Goal: Information Seeking & Learning: Learn about a topic

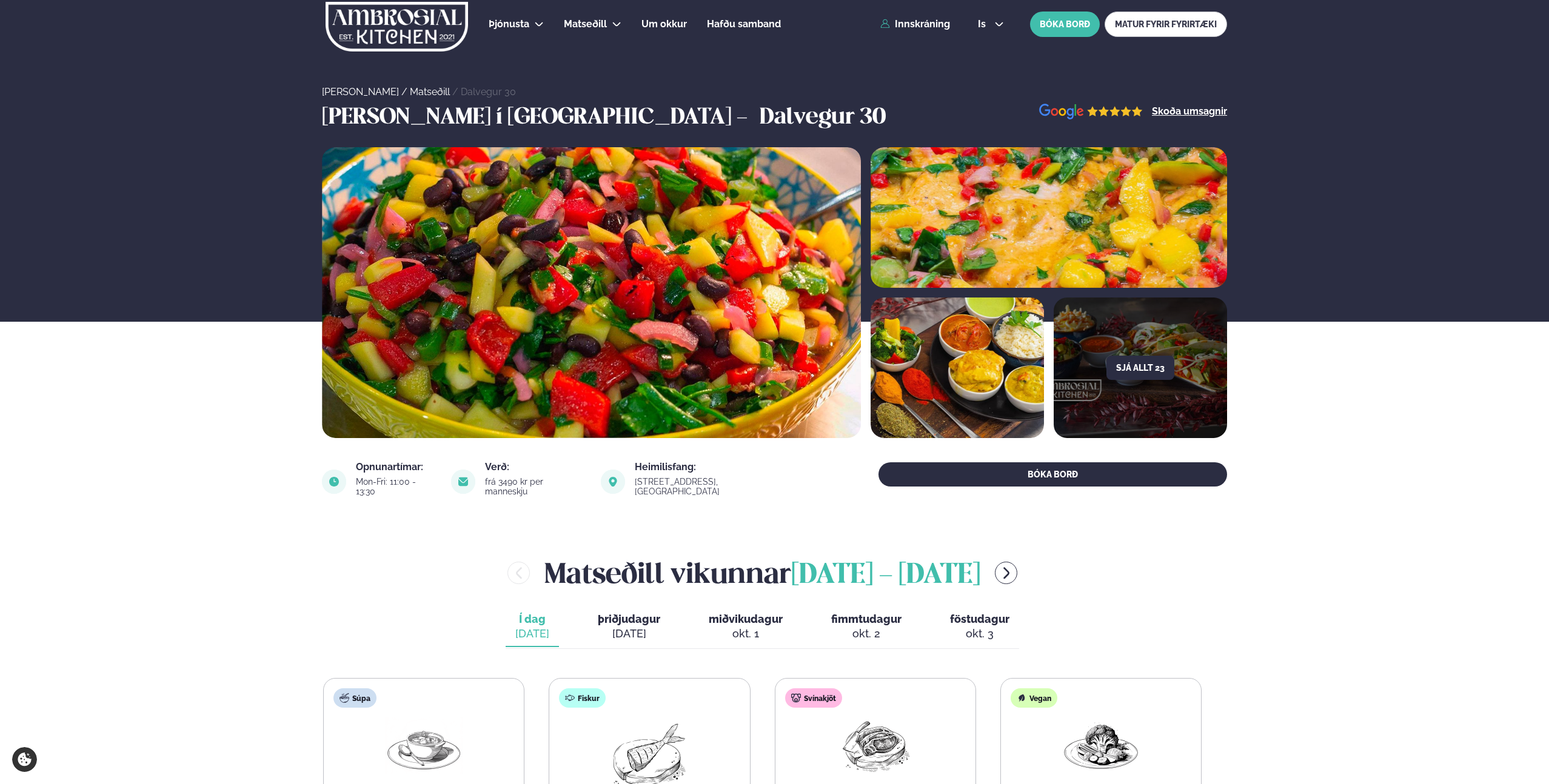
scroll to position [211, 0]
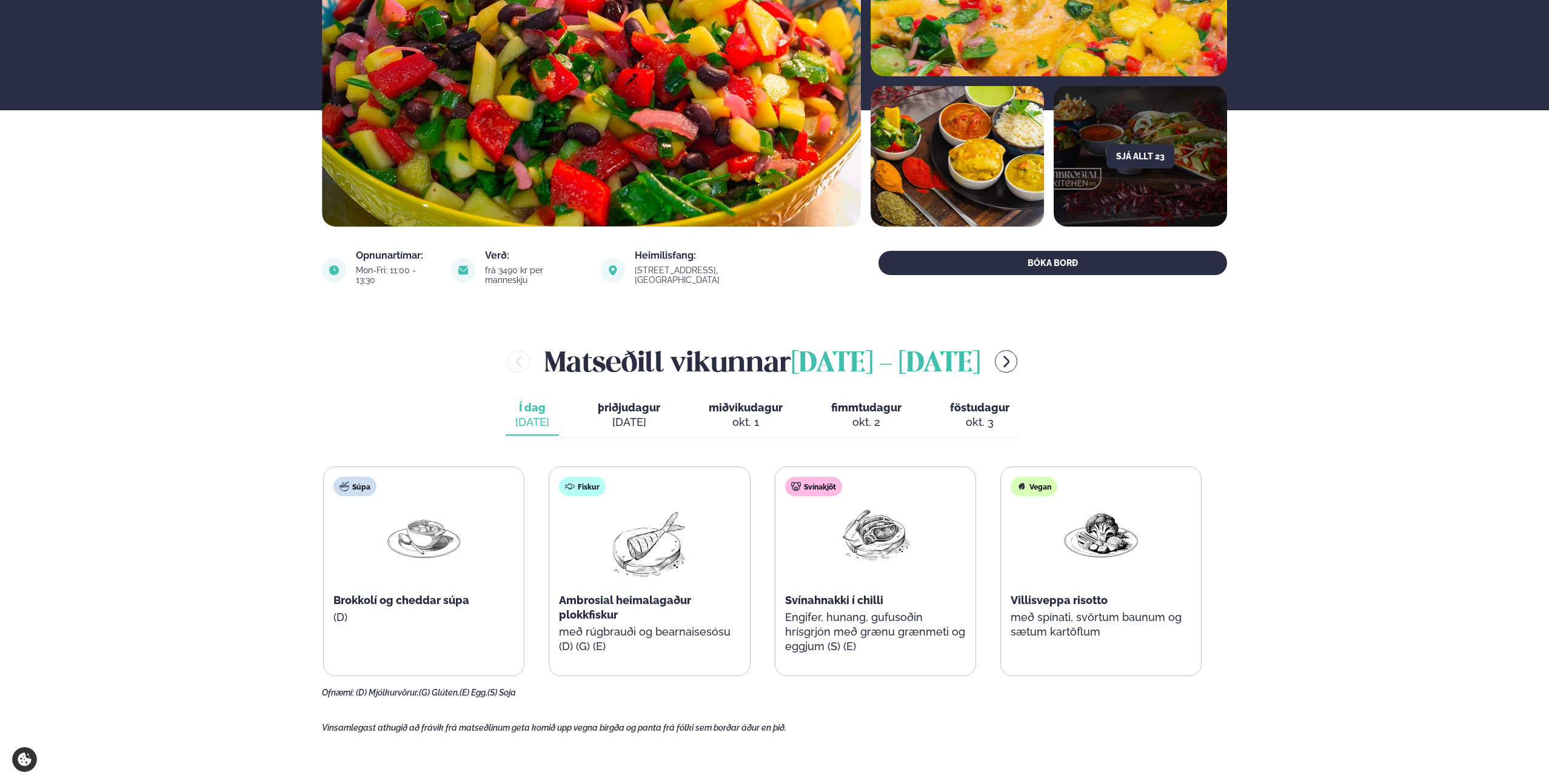
click at [901, 513] on img at bounding box center [876, 535] width 78 height 56
click at [914, 611] on div "Svínakjöt Svínahnakki í chilli Engifer, hunang, gufusoðin hrísgrjón með grænu g…" at bounding box center [875, 572] width 200 height 208
click at [908, 578] on div "Svínakjöt Svínahnakki í chilli Engifer, hunang, gufusoðin hrísgrjón með grænu g…" at bounding box center [875, 572] width 200 height 208
click at [900, 627] on p "Engifer, hunang, gufusoðin hrísgrjón með grænu grænmeti og eggjum (S) (E)" at bounding box center [875, 632] width 180 height 44
click at [900, 626] on p "Engifer, hunang, gufusoðin hrísgrjón með grænu grænmeti og eggjum (S) (E)" at bounding box center [875, 632] width 180 height 44
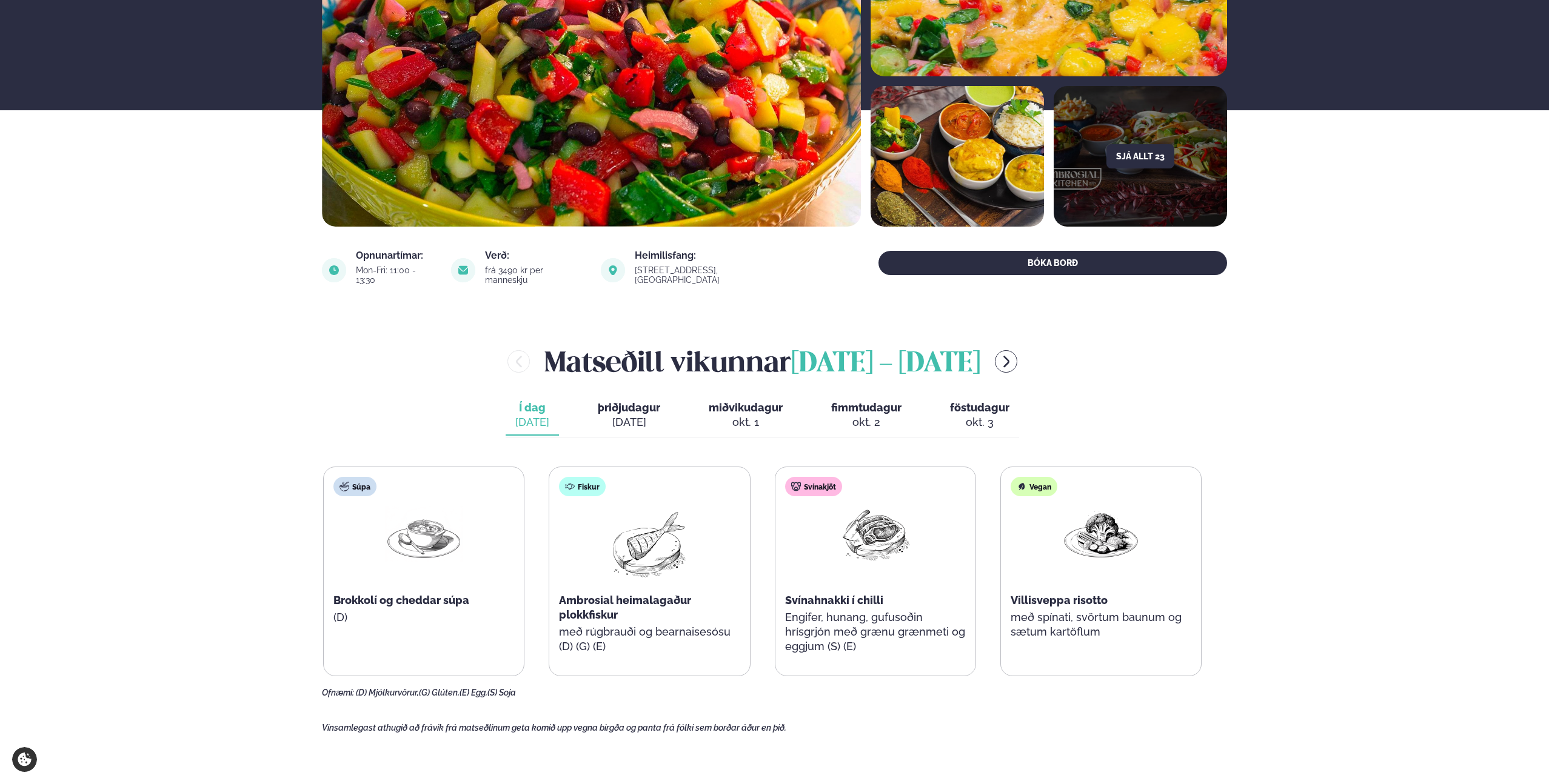
click at [900, 626] on p "Engifer, hunang, gufusoðin hrísgrjón með grænu grænmeti og eggjum (S) (E)" at bounding box center [875, 632] width 180 height 44
click at [893, 624] on p "Engifer, hunang, gufusoðin hrísgrjón með grænu grænmeti og eggjum (S) (E)" at bounding box center [875, 632] width 180 height 44
click at [891, 622] on p "Engifer, hunang, gufusoðin hrísgrjón með grænu grænmeti og eggjum (S) (E)" at bounding box center [875, 632] width 180 height 44
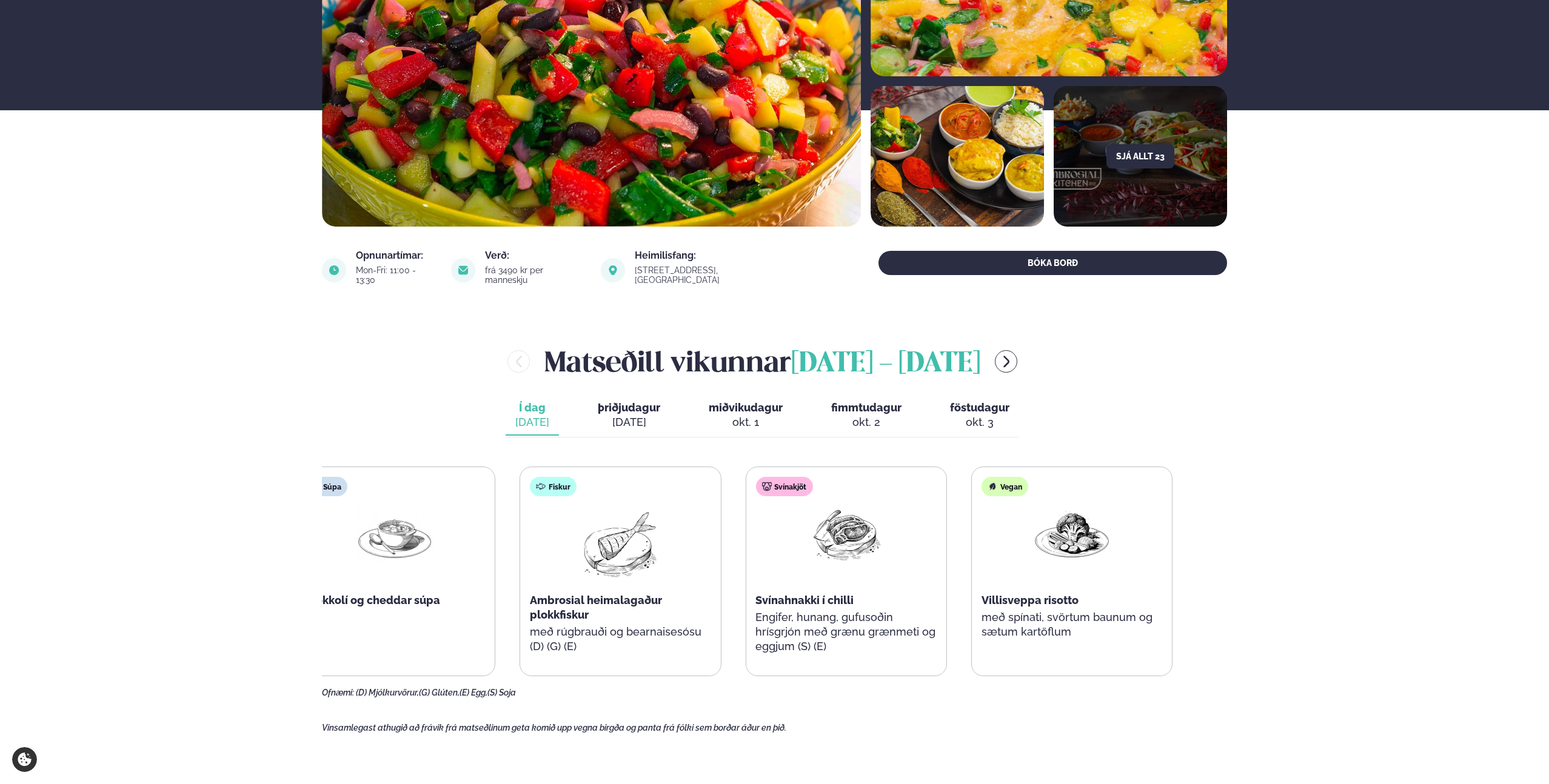
click at [794, 611] on p "Engifer, hunang, gufusoðin hrísgrjón með grænu grænmeti og eggjum (S) (E)" at bounding box center [845, 632] width 180 height 44
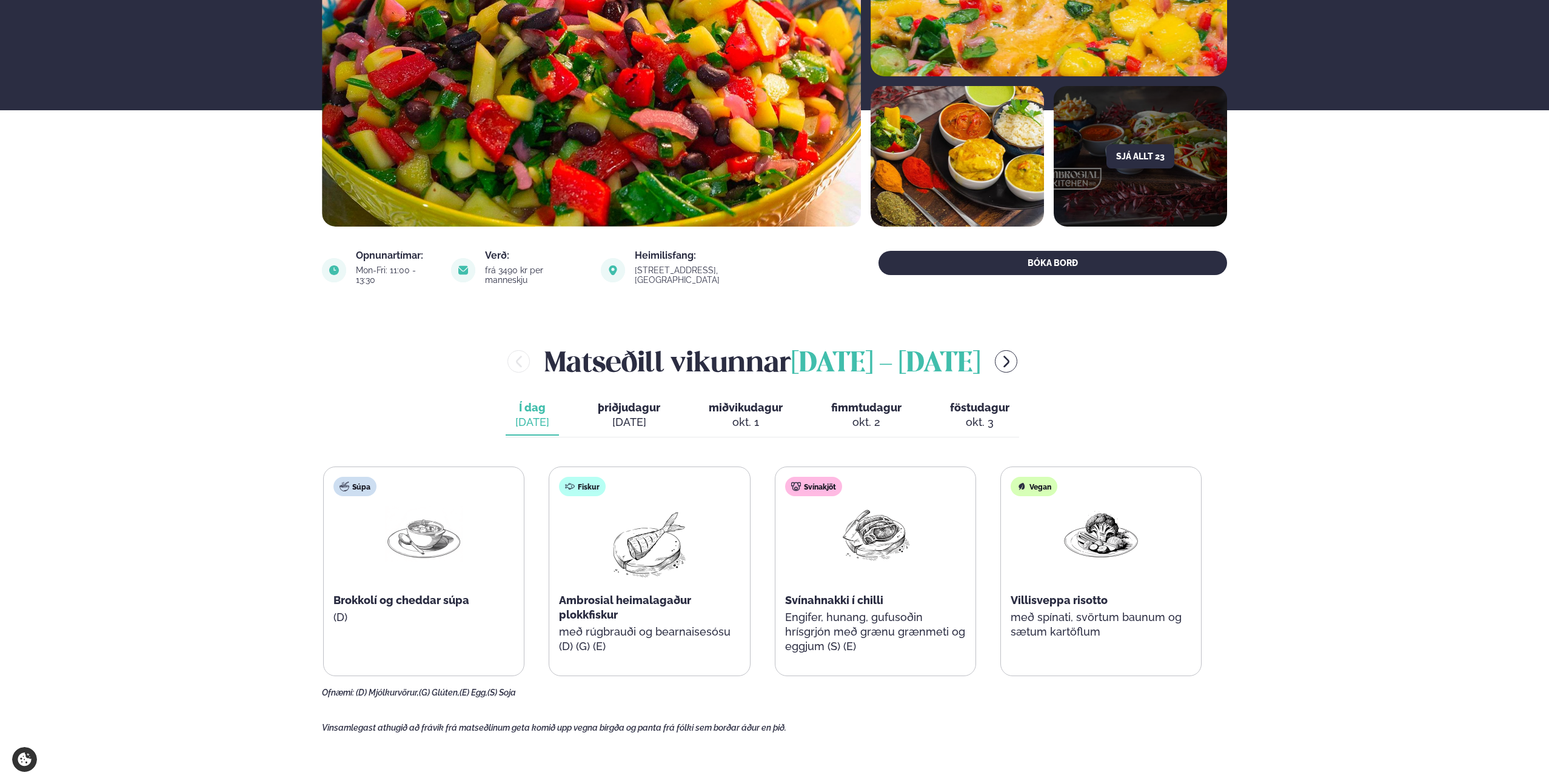
click at [844, 665] on div "Súpa Brokkolí og cheddar súpa (D) Fiskur Ambrosial heimalagaður plokkfiskur með…" at bounding box center [763, 571] width 879 height 209
click at [900, 472] on div "Svínakjöt Svínahnakki í chilli Engifer, hunang, gufusoðin hrísgrjón með grænu g…" at bounding box center [874, 572] width 200 height 208
click at [888, 638] on div "Svínakjöt Svínahnakki í chilli Engifer, hunang, gufusoðin hrísgrjón með grænu g…" at bounding box center [875, 572] width 200 height 208
click at [1024, 485] on div "Vegan" at bounding box center [1034, 487] width 47 height 19
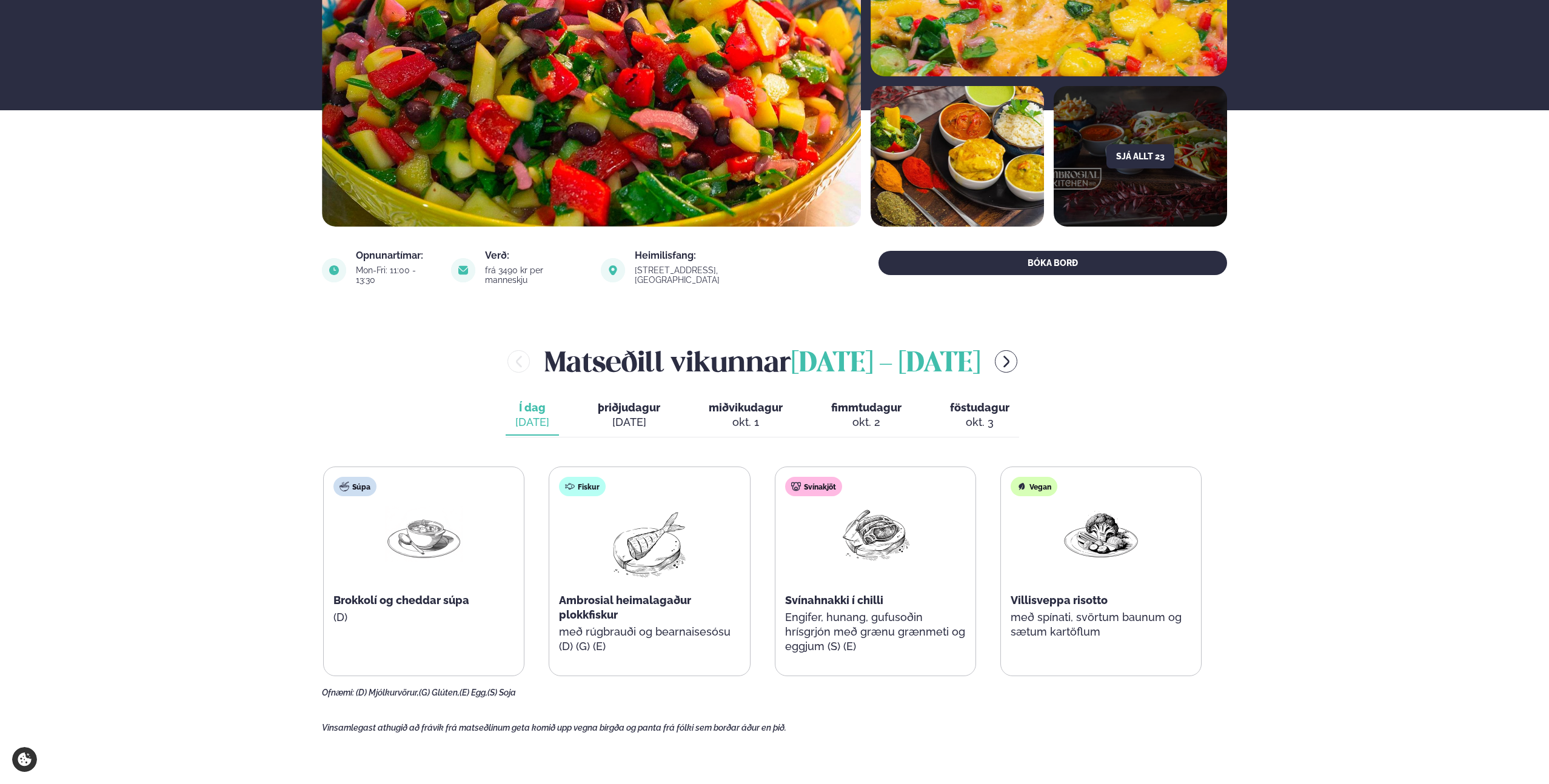
click at [1116, 380] on div "[PERSON_NAME] [DATE] - [DATE] Í dag Í d. [DATE] þriðjudagur þri. [DATE] miðviku…" at bounding box center [774, 520] width 905 height 356
click at [945, 395] on button "föstudagur fös. [DATE]" at bounding box center [979, 415] width 79 height 40
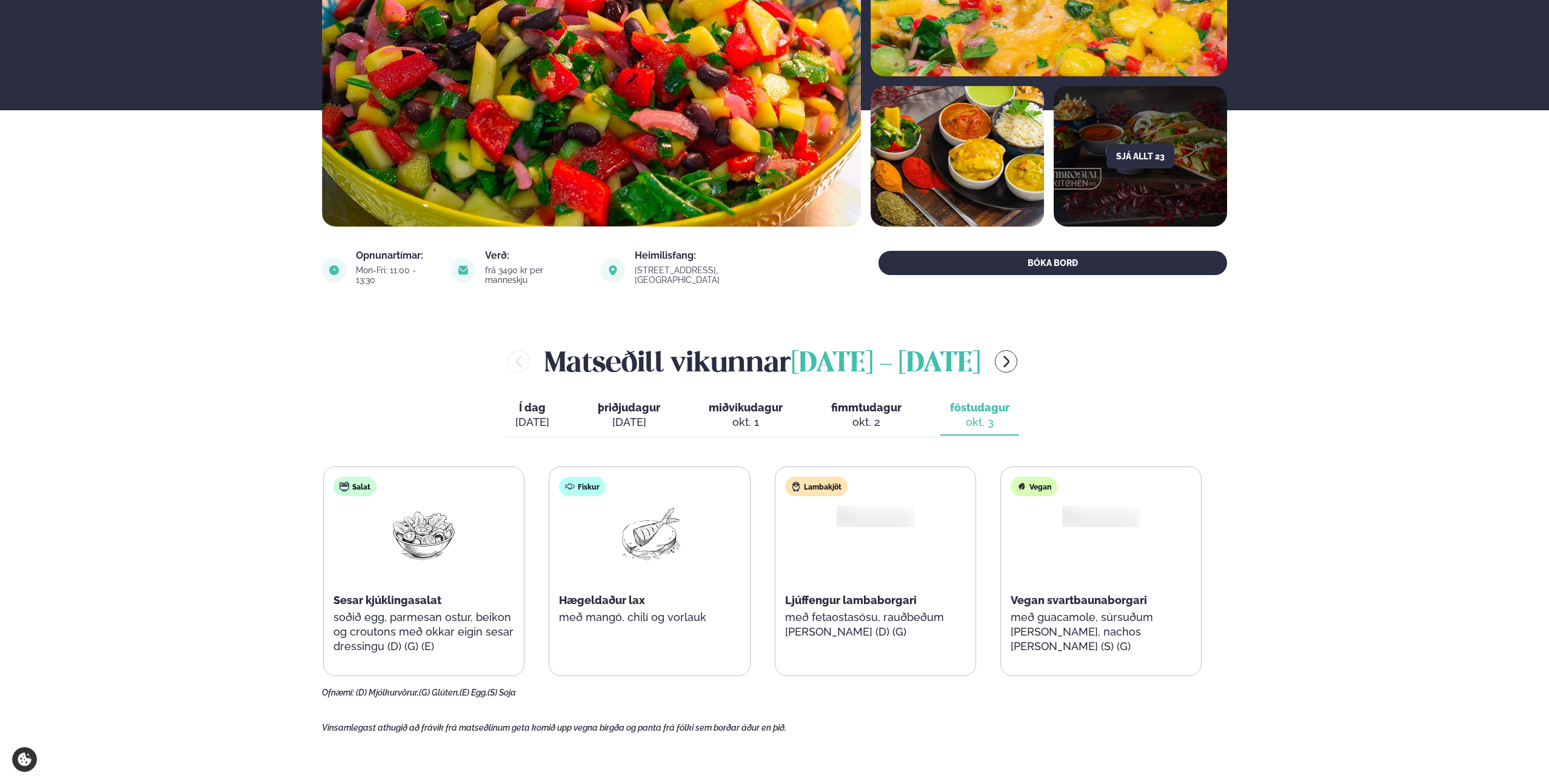
click at [836, 415] on div "okt. 2" at bounding box center [866, 422] width 70 height 15
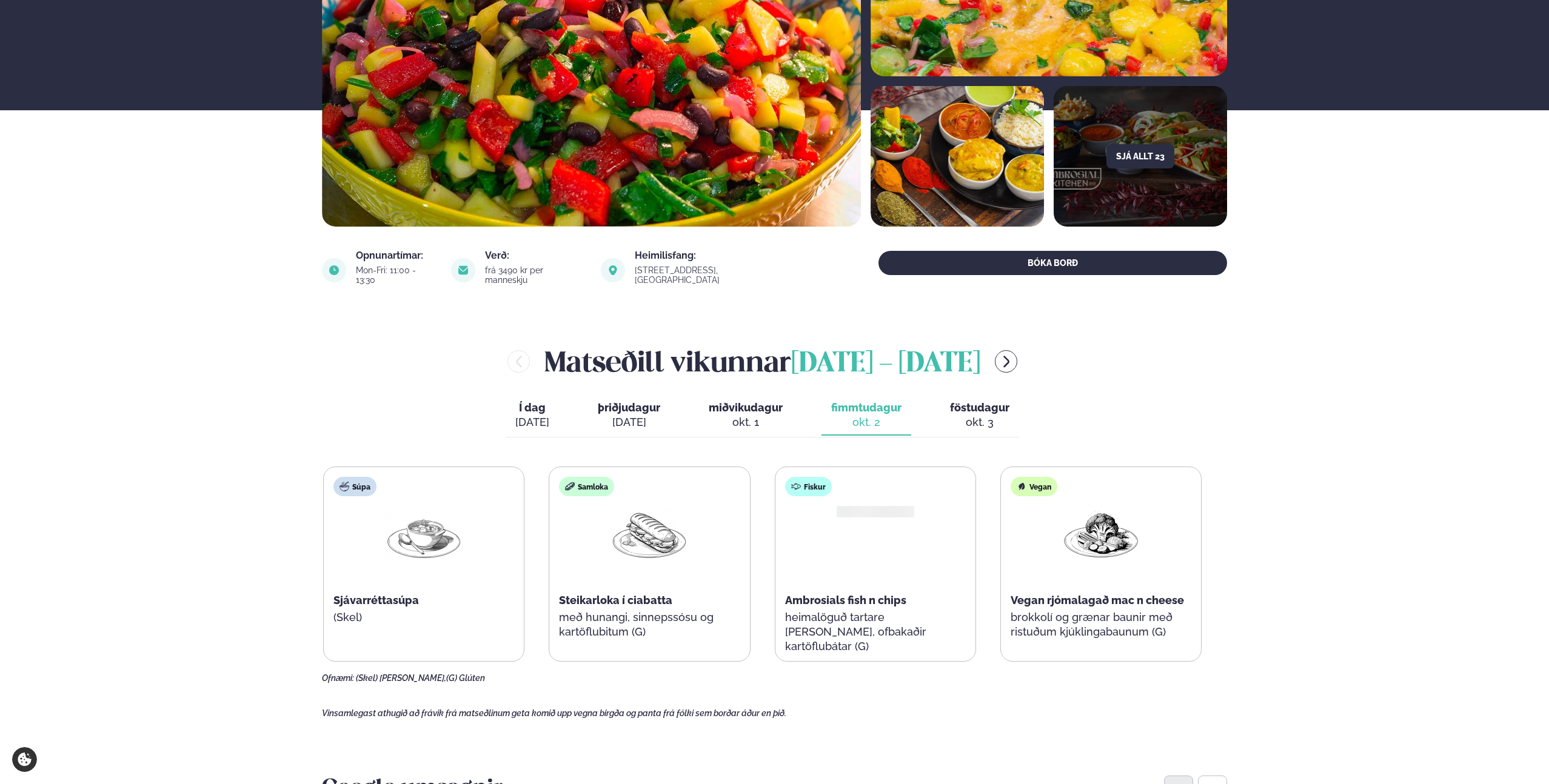
click at [726, 403] on span "miðvikudagur" at bounding box center [745, 407] width 74 height 13
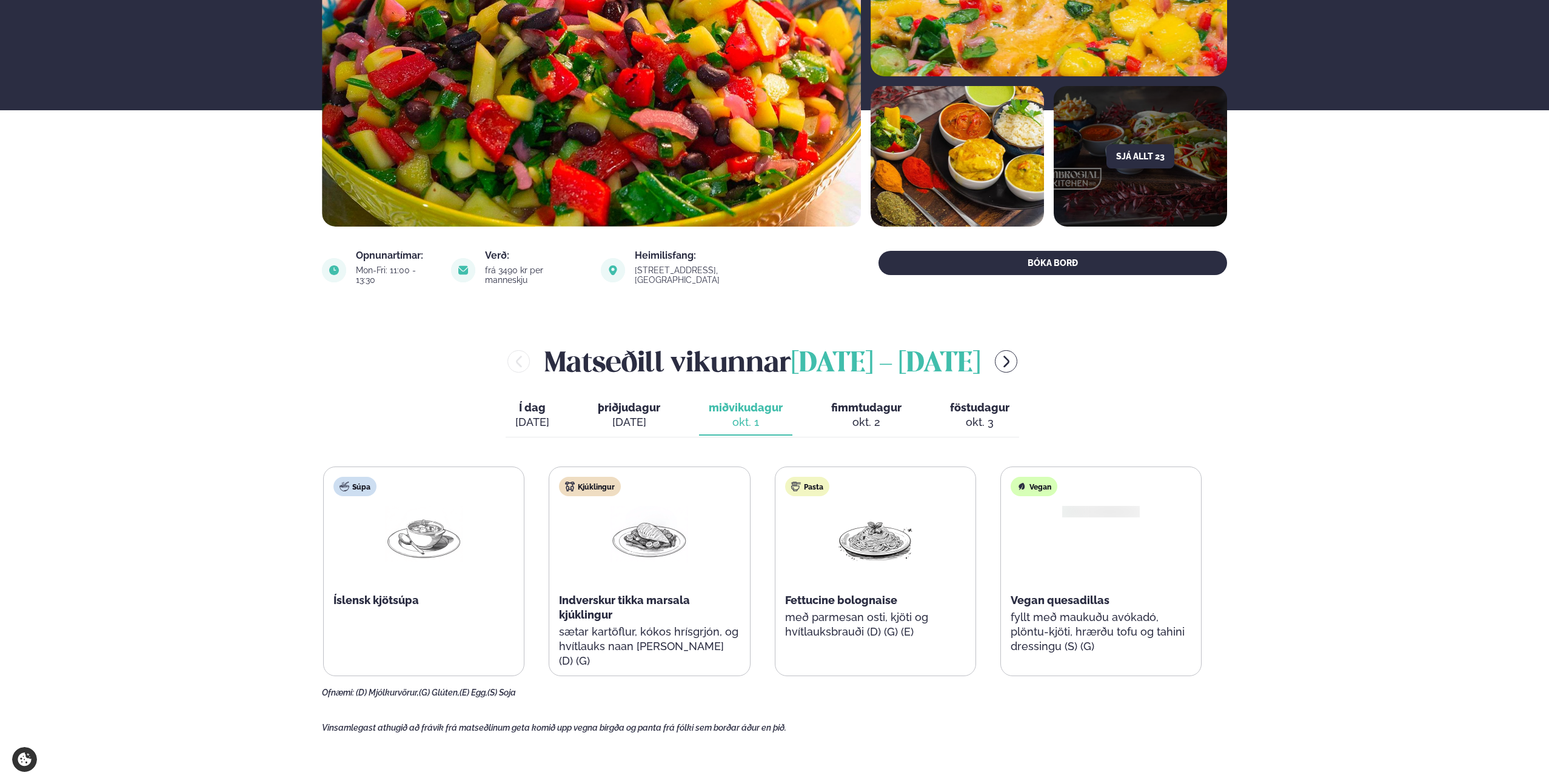
click at [660, 401] on span "þriðjudagur" at bounding box center [629, 407] width 62 height 13
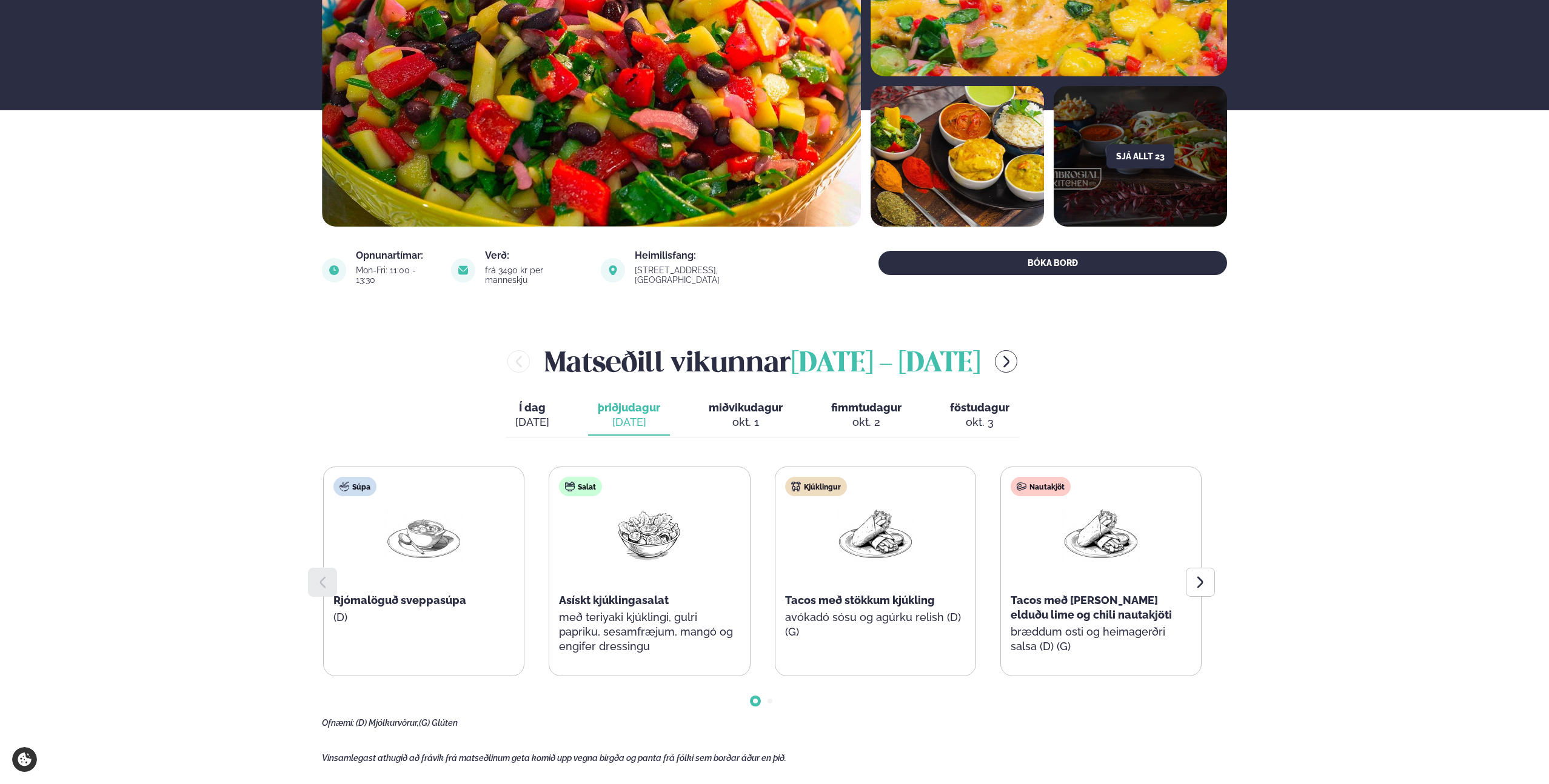
click at [574, 405] on div "Í dag Í d. [DATE] þriðjudagur þri. [DATE] miðvikudagur mið. [DATE] fimmtudagur …" at bounding box center [762, 416] width 513 height 42
click at [509, 398] on button "Í dag Í d. [DATE]" at bounding box center [532, 415] width 54 height 40
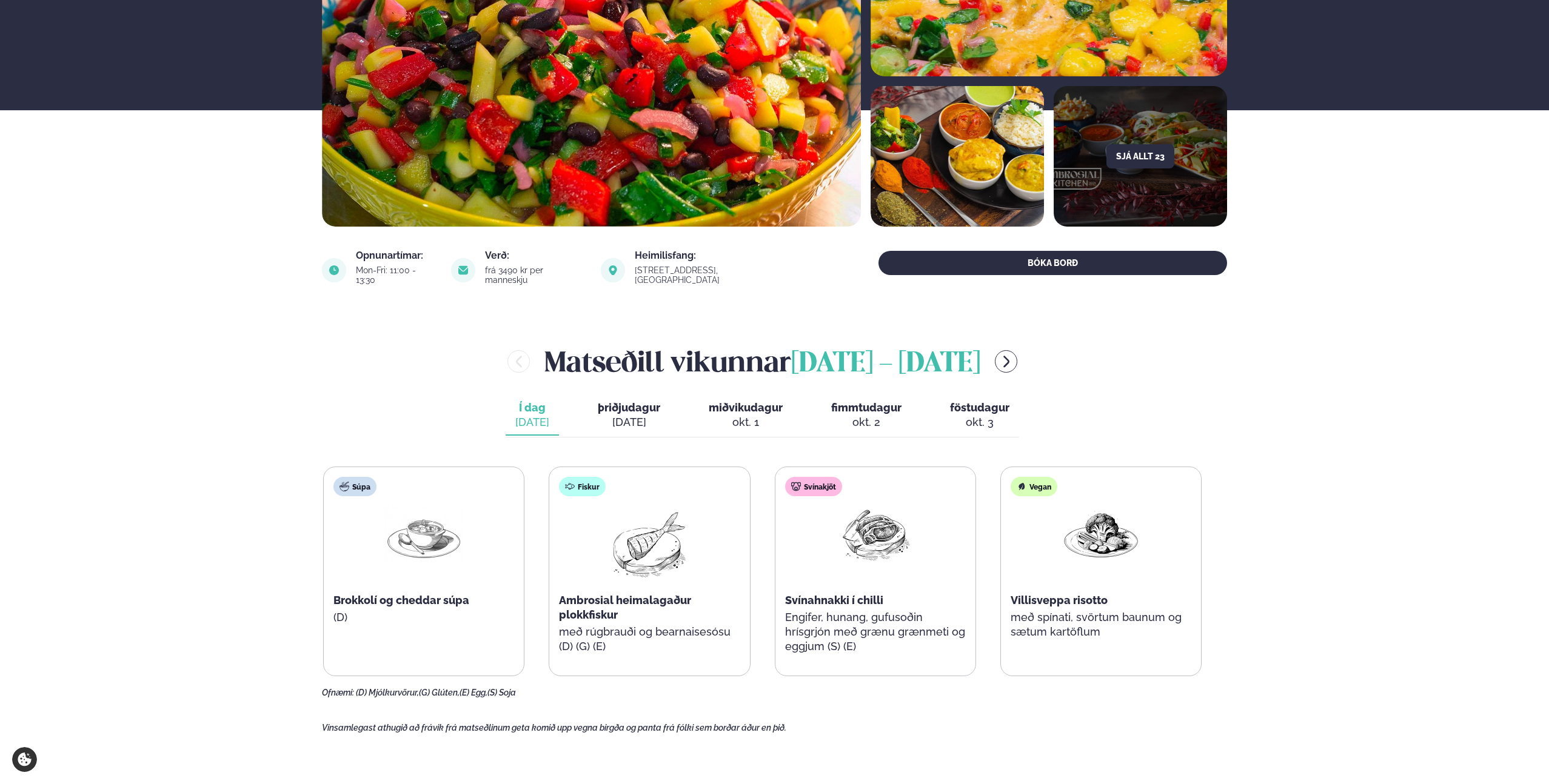
click at [630, 395] on button "þriðjudagur þri. [DATE]" at bounding box center [629, 415] width 82 height 40
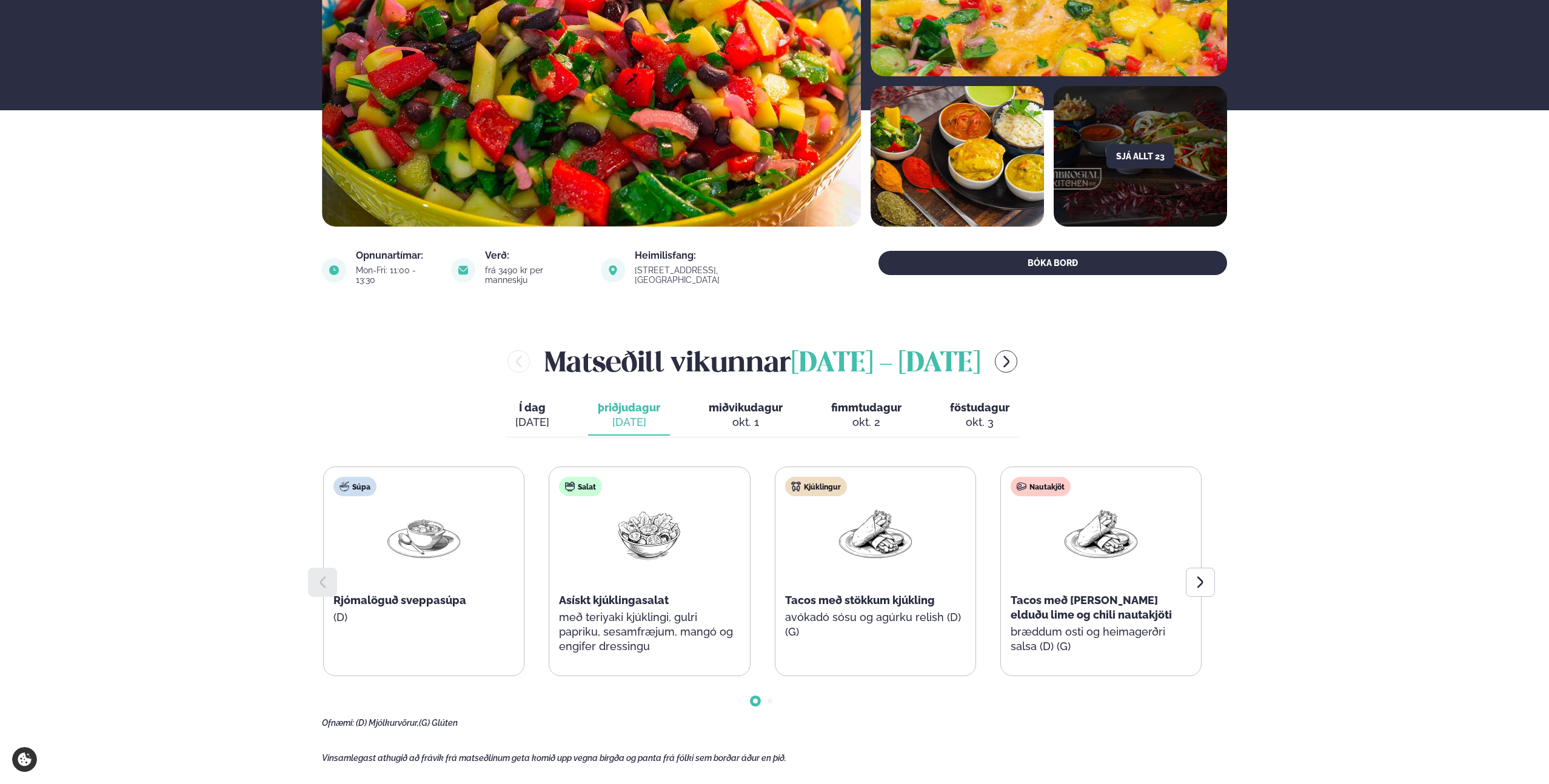
click at [626, 401] on span "þriðjudagur" at bounding box center [629, 407] width 62 height 13
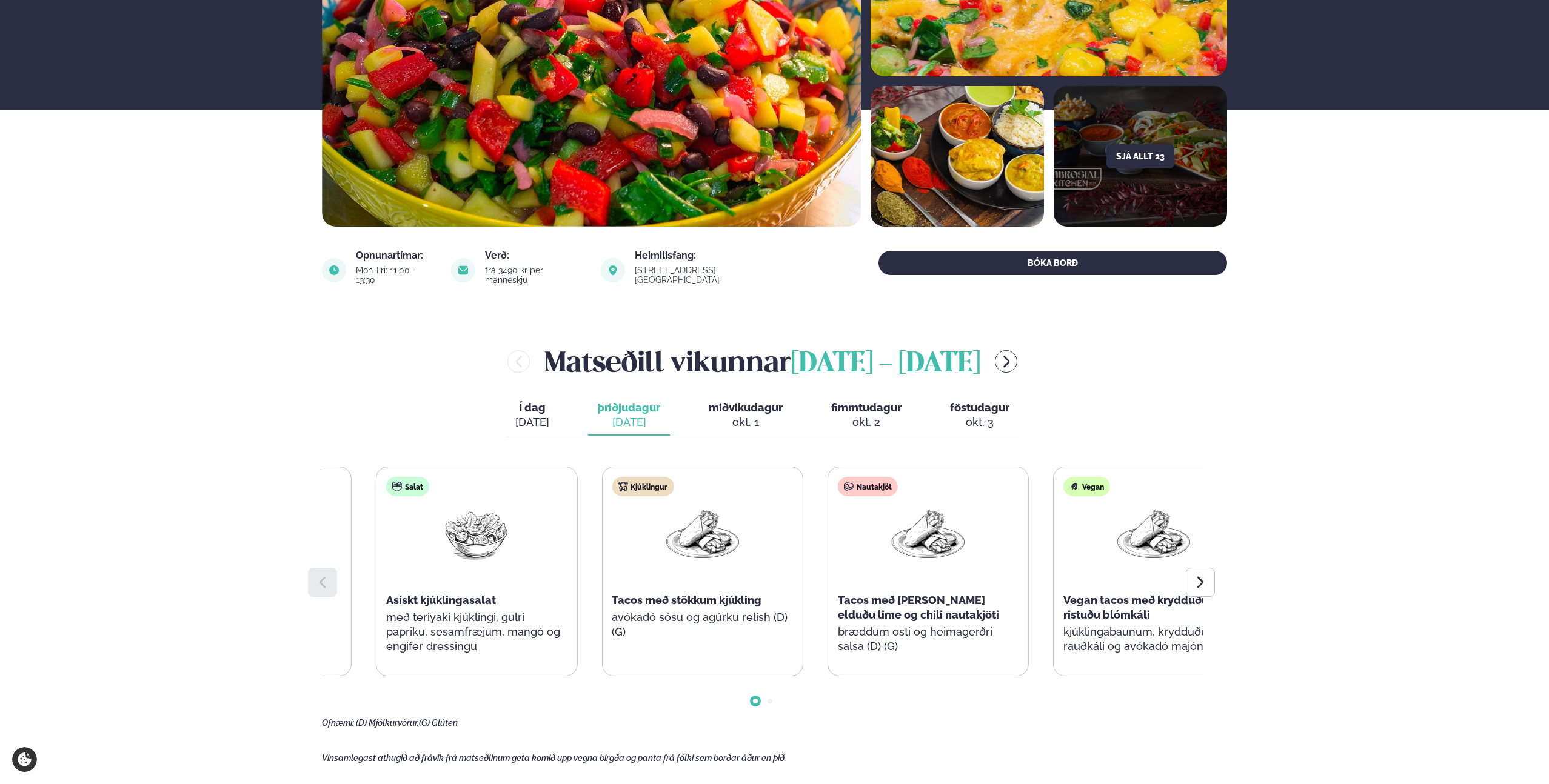
click at [828, 539] on div "Nautakjöt Tacos með [PERSON_NAME] elduðu lime og chili nautakjöti bræddum osti …" at bounding box center [927, 572] width 200 height 208
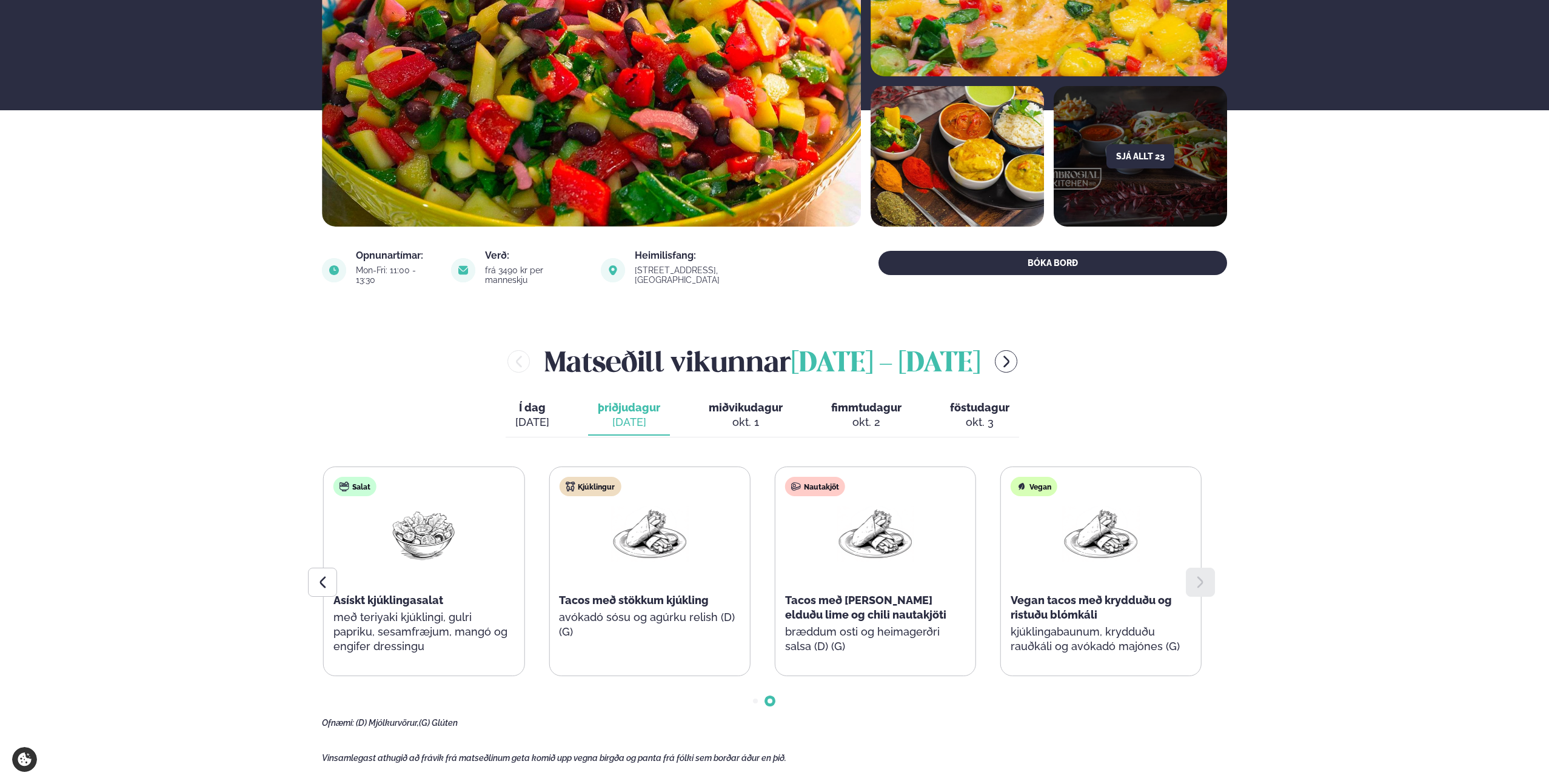
click at [731, 415] on div "okt. 1" at bounding box center [745, 422] width 74 height 15
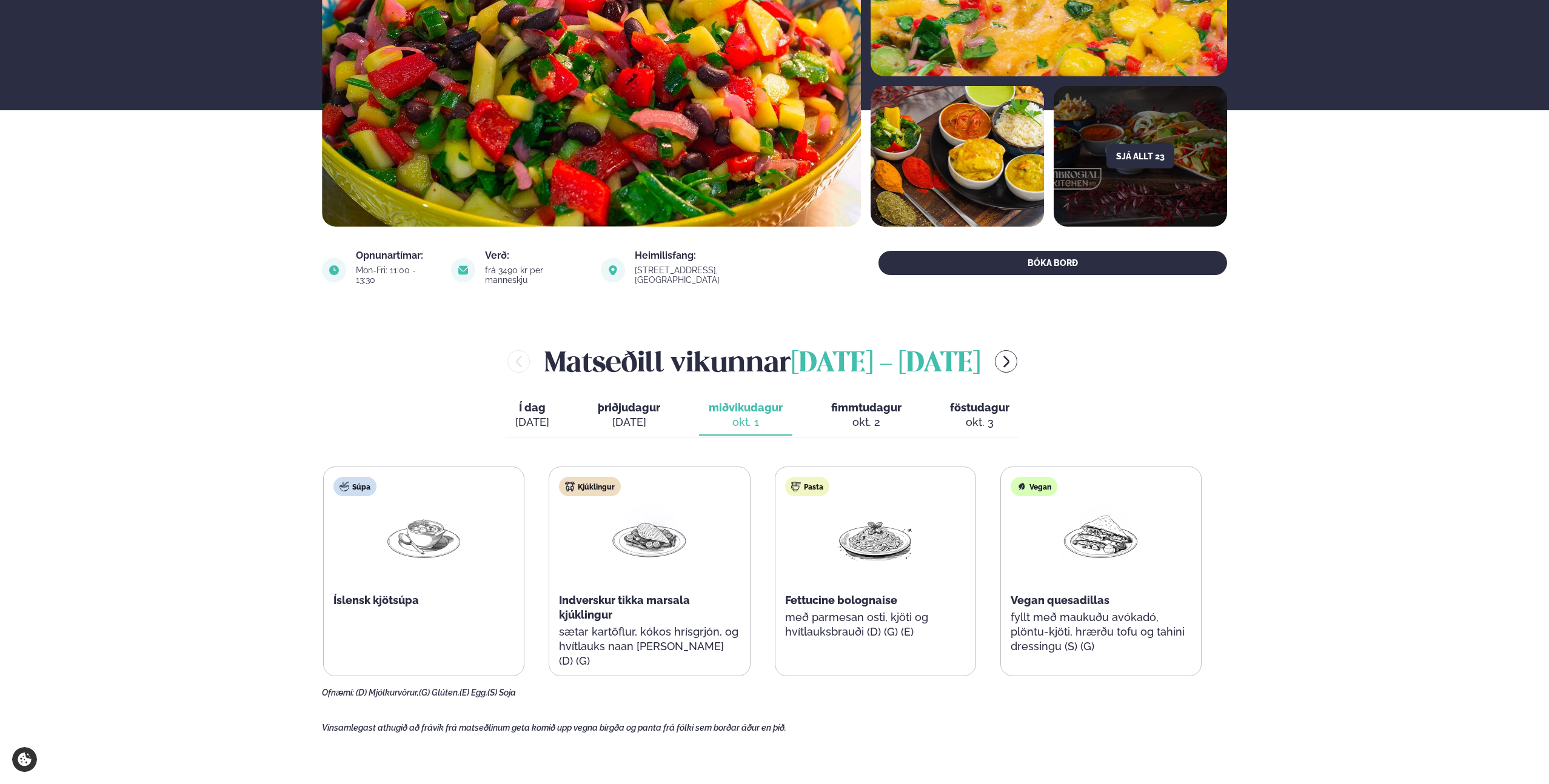
click at [641, 494] on div "Súpa Íslensk kjötsúpa Kjúklingur Indverskur tikka marsala kjúklingur sætar kart…" at bounding box center [763, 571] width 879 height 209
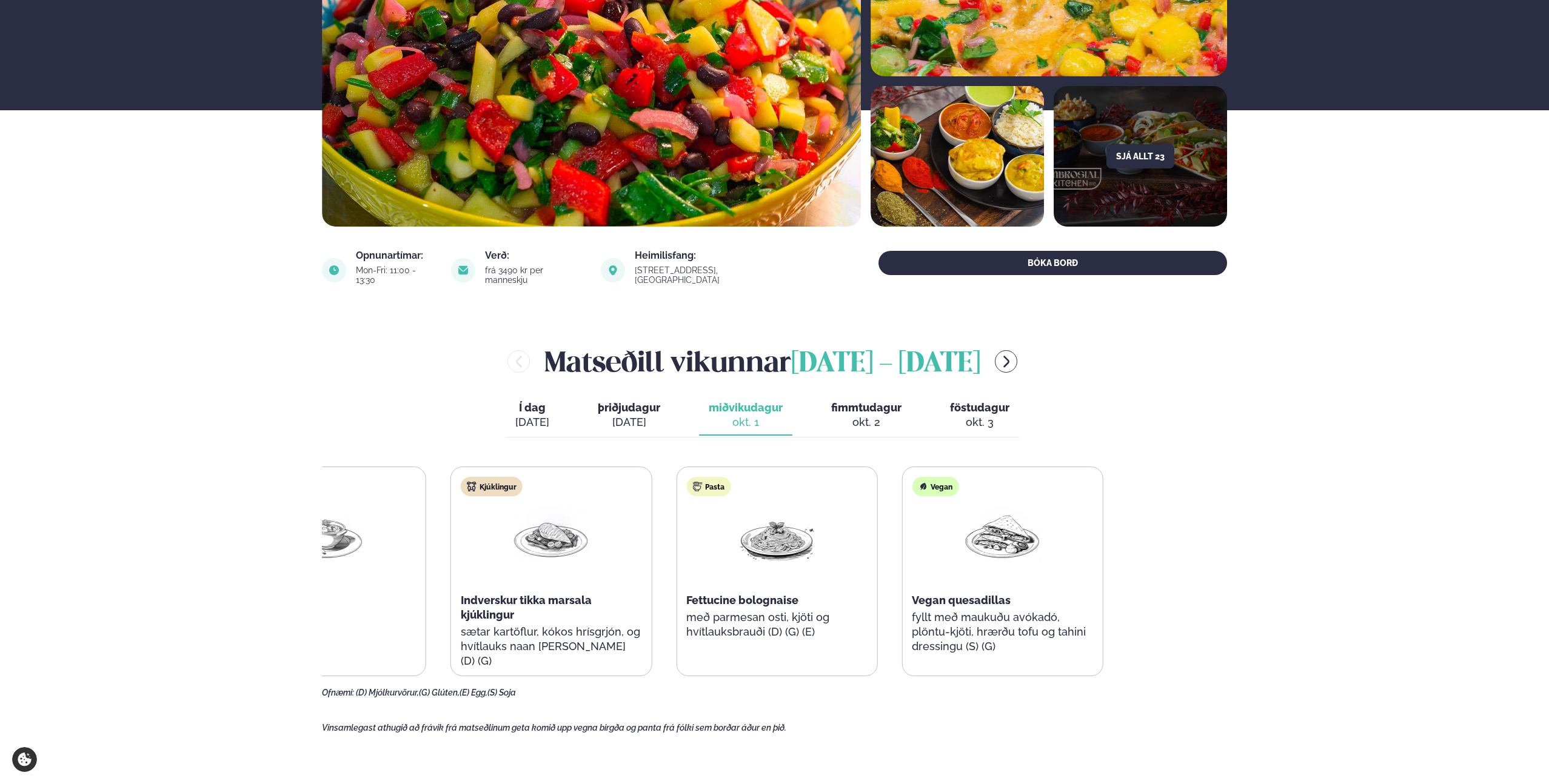
click at [432, 450] on div "[PERSON_NAME] [DATE] - [DATE] Í dag Í d. [DATE] þriðjudagur þri. [DATE] miðviku…" at bounding box center [774, 520] width 905 height 356
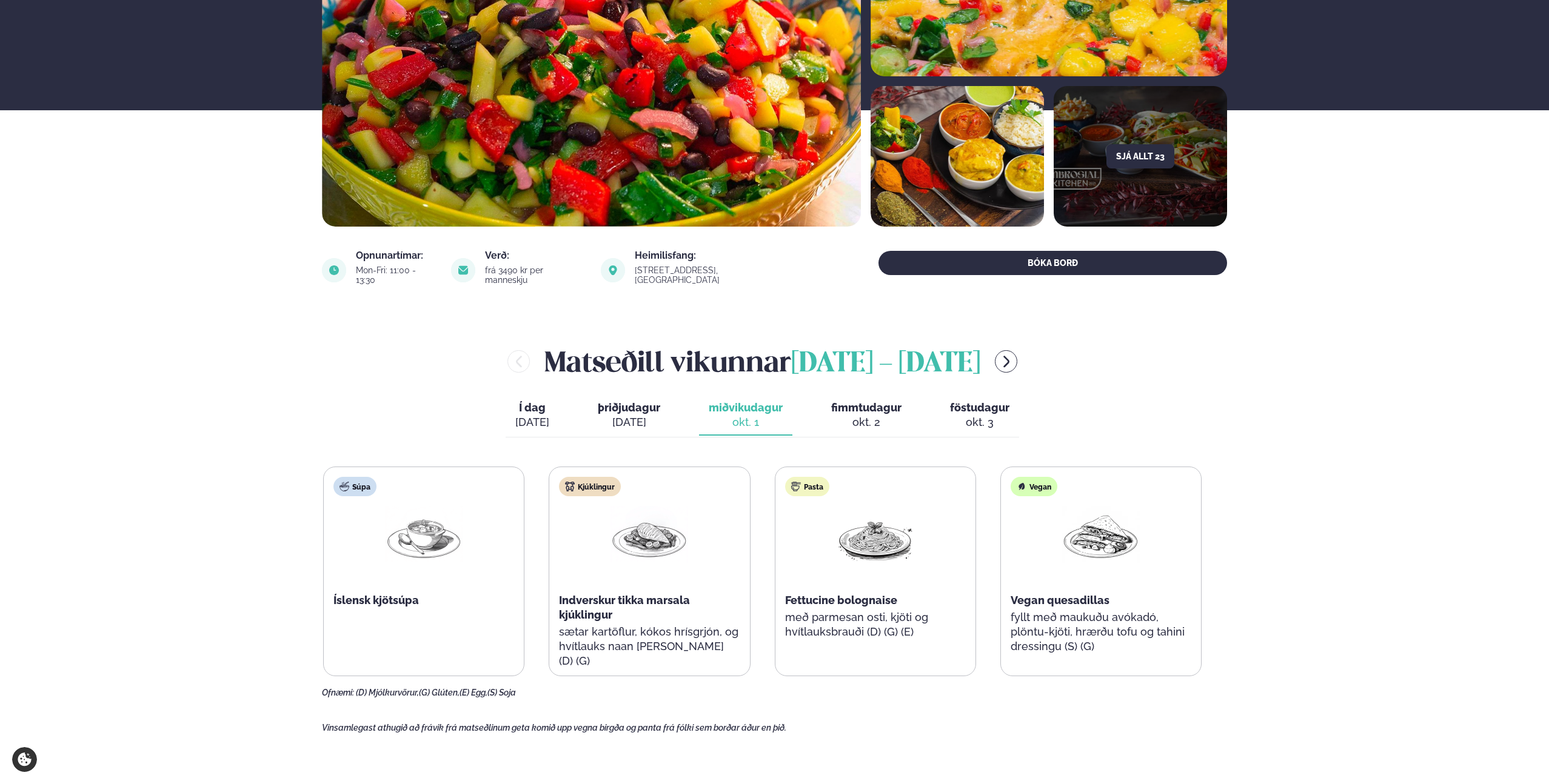
click at [884, 395] on button "fimmtudagur fim. [DATE]" at bounding box center [866, 415] width 90 height 40
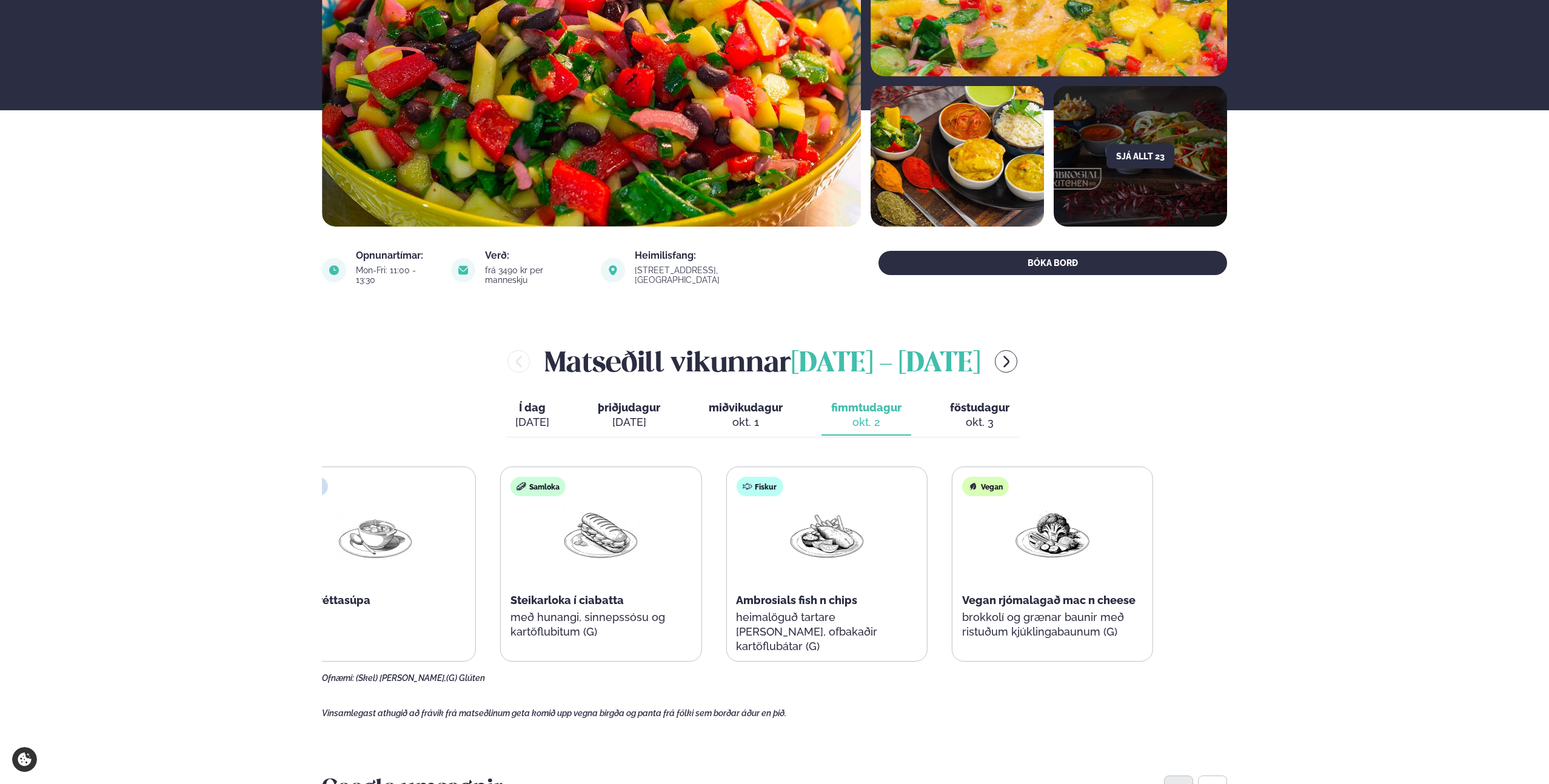
click at [735, 572] on div "Fiskur Ambrosials fish n chips heimalöguð tartare [PERSON_NAME], ofbakaðir kart…" at bounding box center [826, 572] width 200 height 208
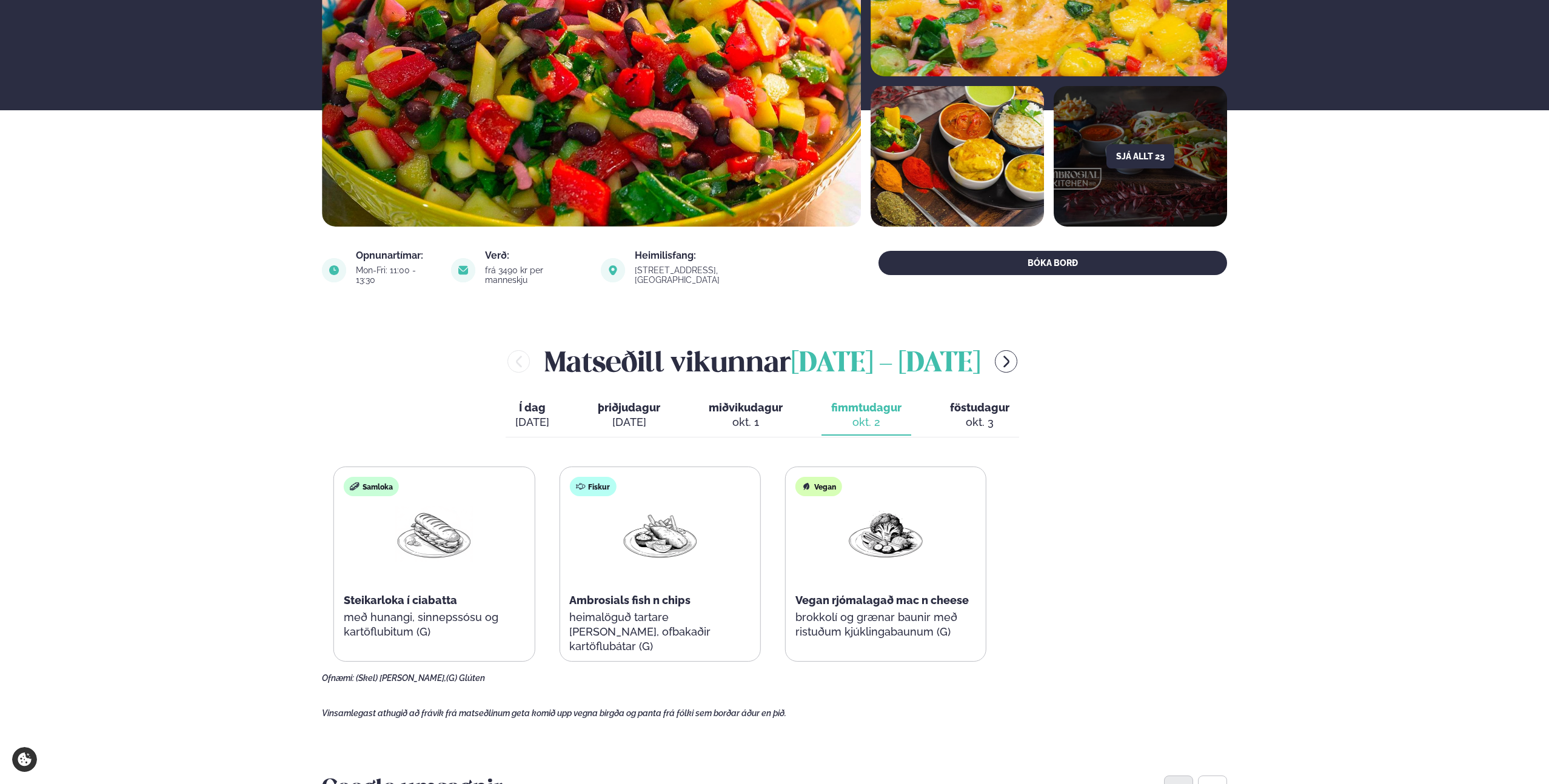
click at [321, 526] on main "[PERSON_NAME] / Matseðill / Dalvegur 30 [PERSON_NAME] í [GEOGRAPHIC_DATA] - Dal…" at bounding box center [774, 793] width 978 height 2009
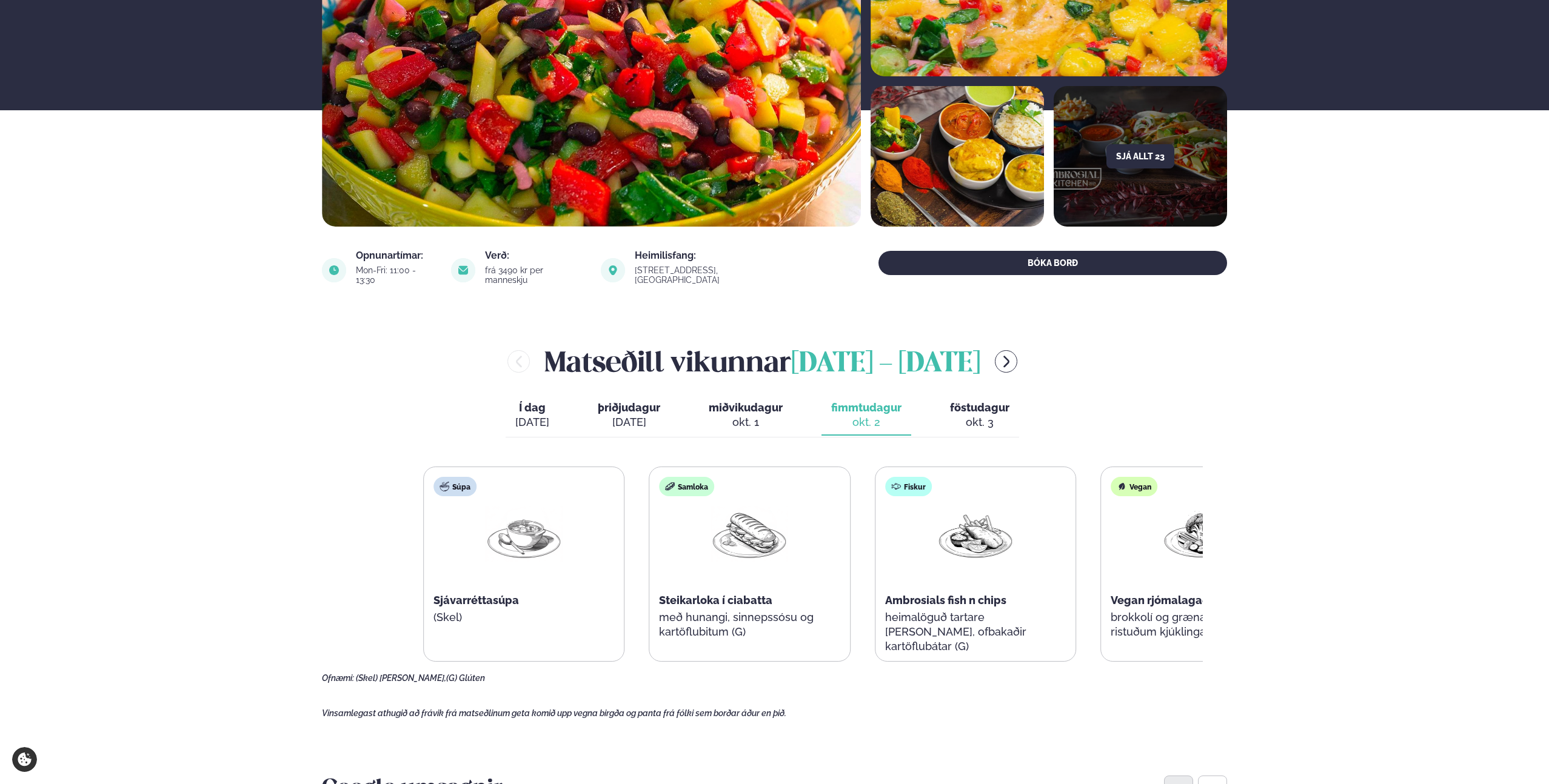
click at [949, 580] on div "Súpa Sjávarréttasúpa (Skel) Samloka Steikarloka í ciabatta með hunangi, sinneps…" at bounding box center [862, 564] width 879 height 195
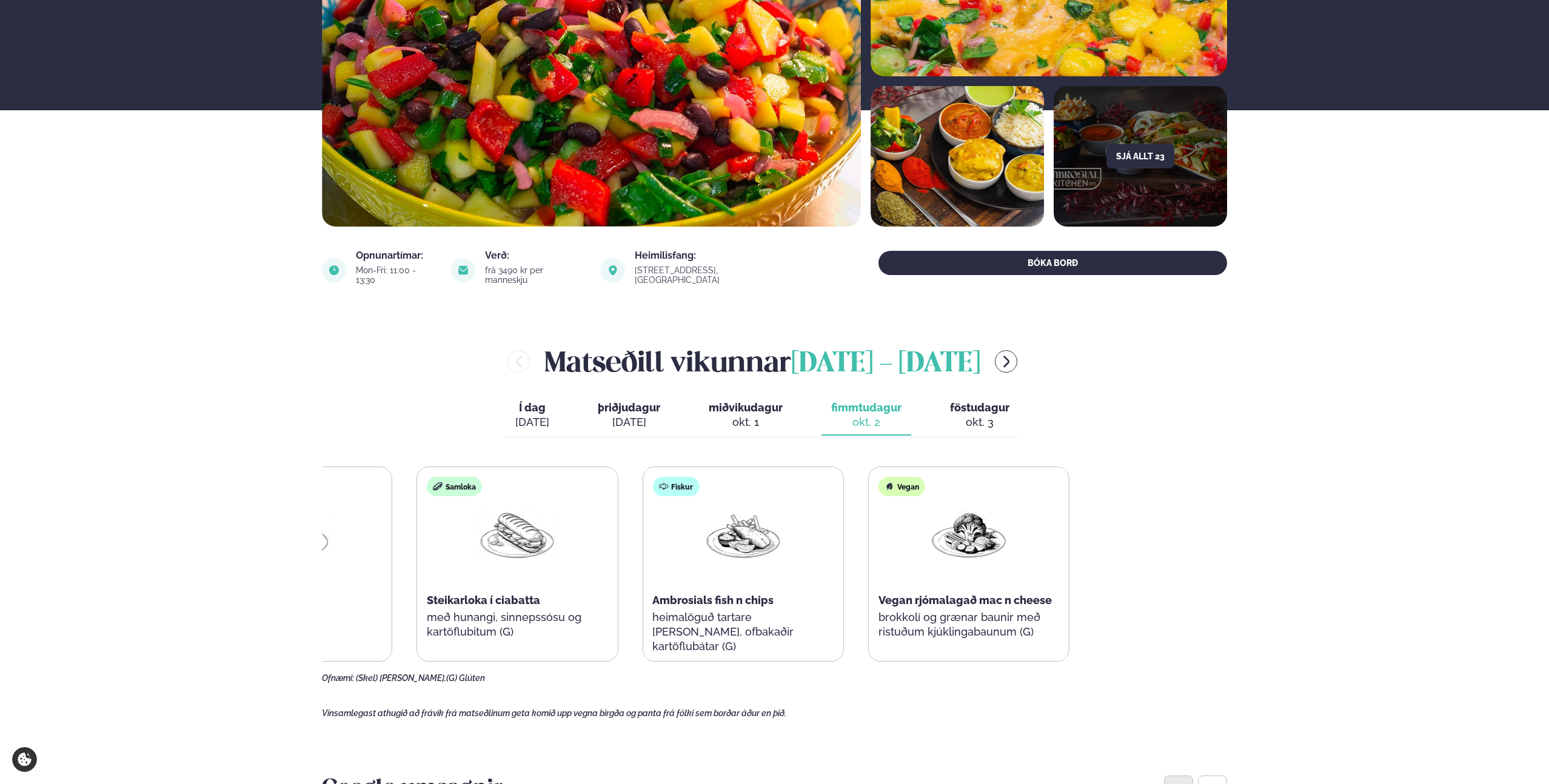
click at [570, 554] on div "Súpa Sjávarréttasúpa (Skel) Samloka Steikarloka í ciabatta með hunangi, sinneps…" at bounding box center [630, 564] width 879 height 195
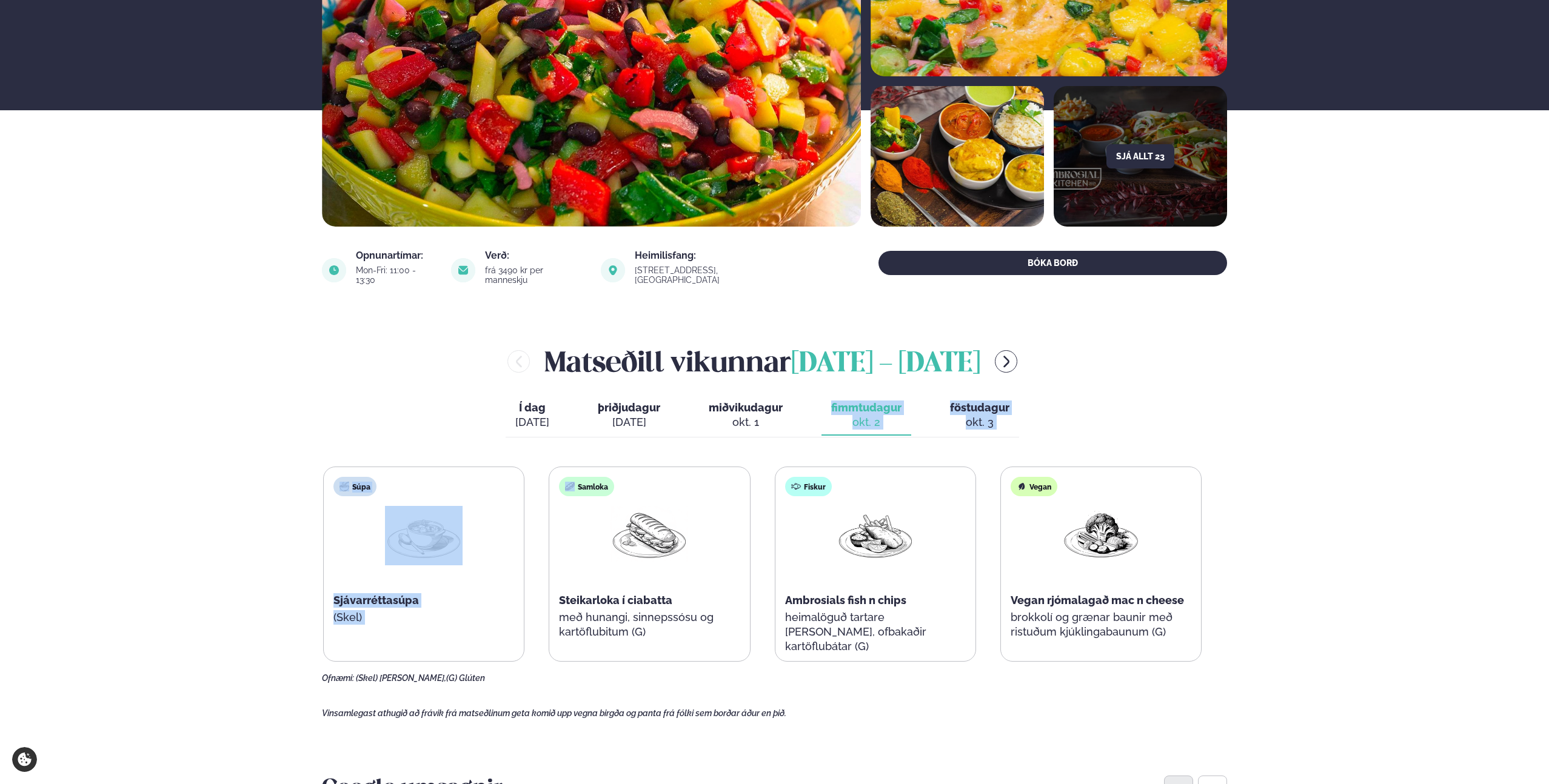
click at [742, 428] on div "[PERSON_NAME] [DATE] - [DATE] Í dag Í d. [DATE] þriðjudagur þri. [DATE] miðviku…" at bounding box center [774, 512] width 905 height 342
click at [752, 415] on div "okt. 1" at bounding box center [745, 422] width 74 height 15
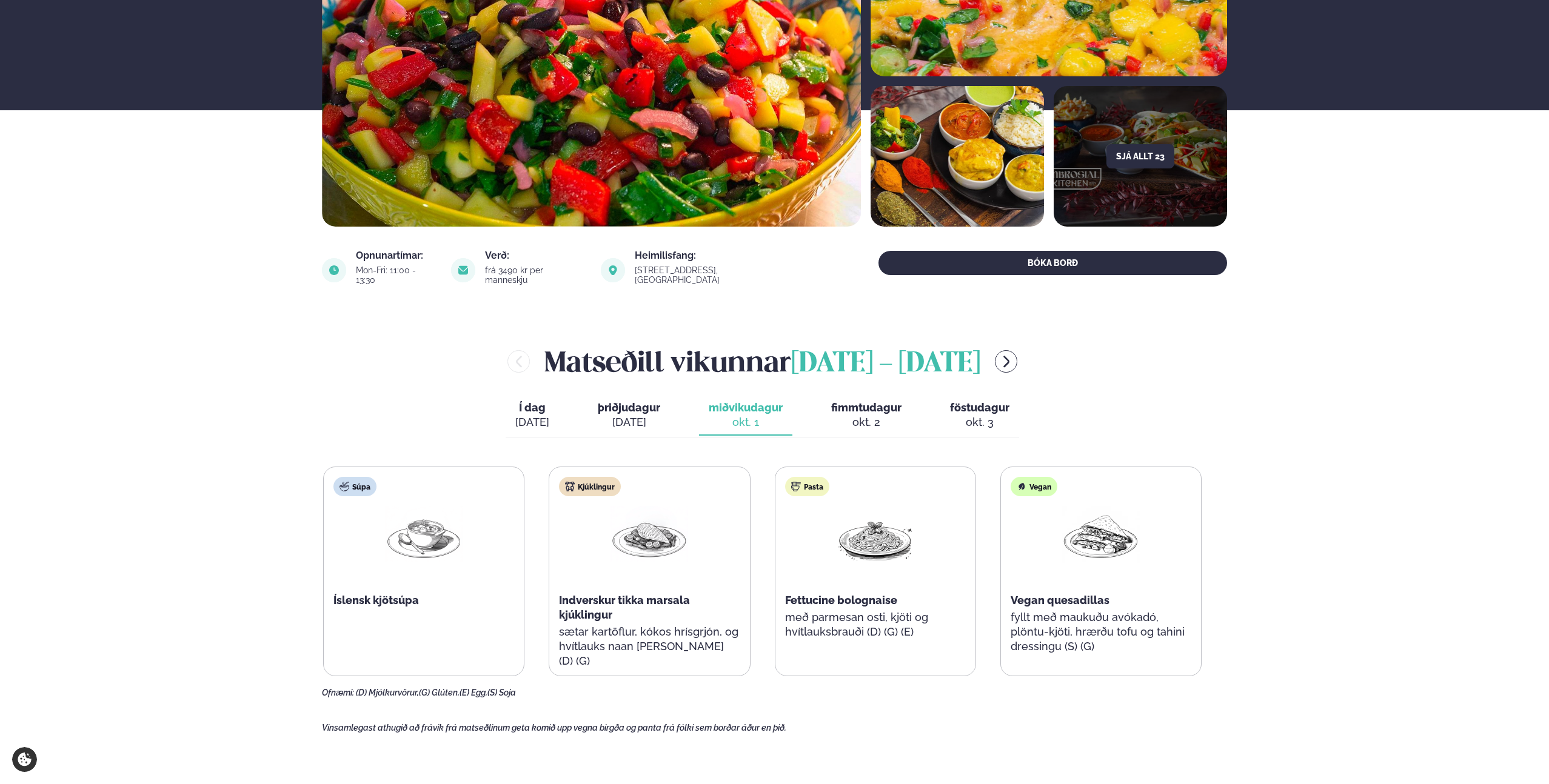
click at [871, 416] on div "okt. 2" at bounding box center [866, 422] width 70 height 15
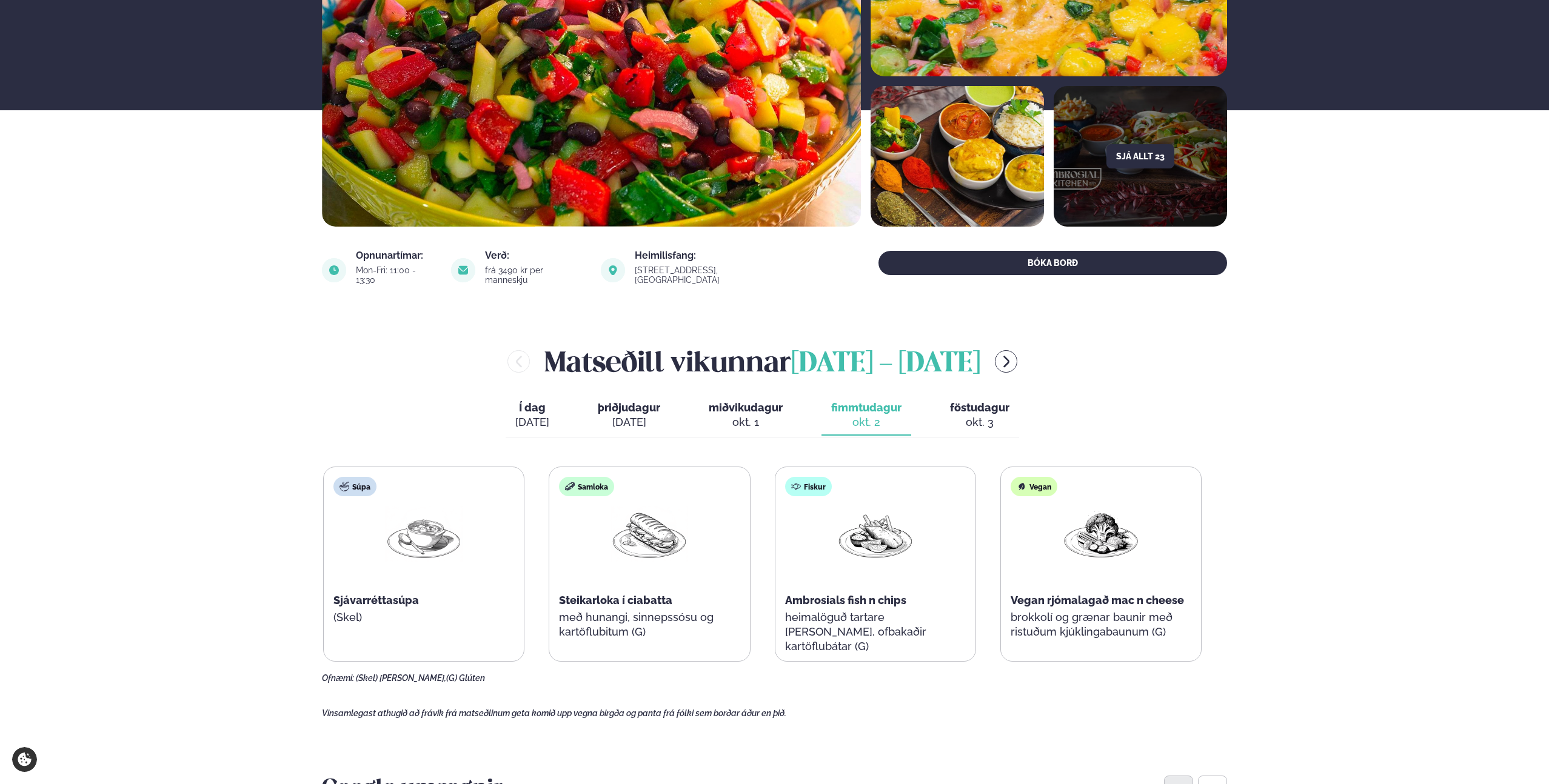
click at [1005, 415] on div "okt. 3" at bounding box center [979, 422] width 59 height 15
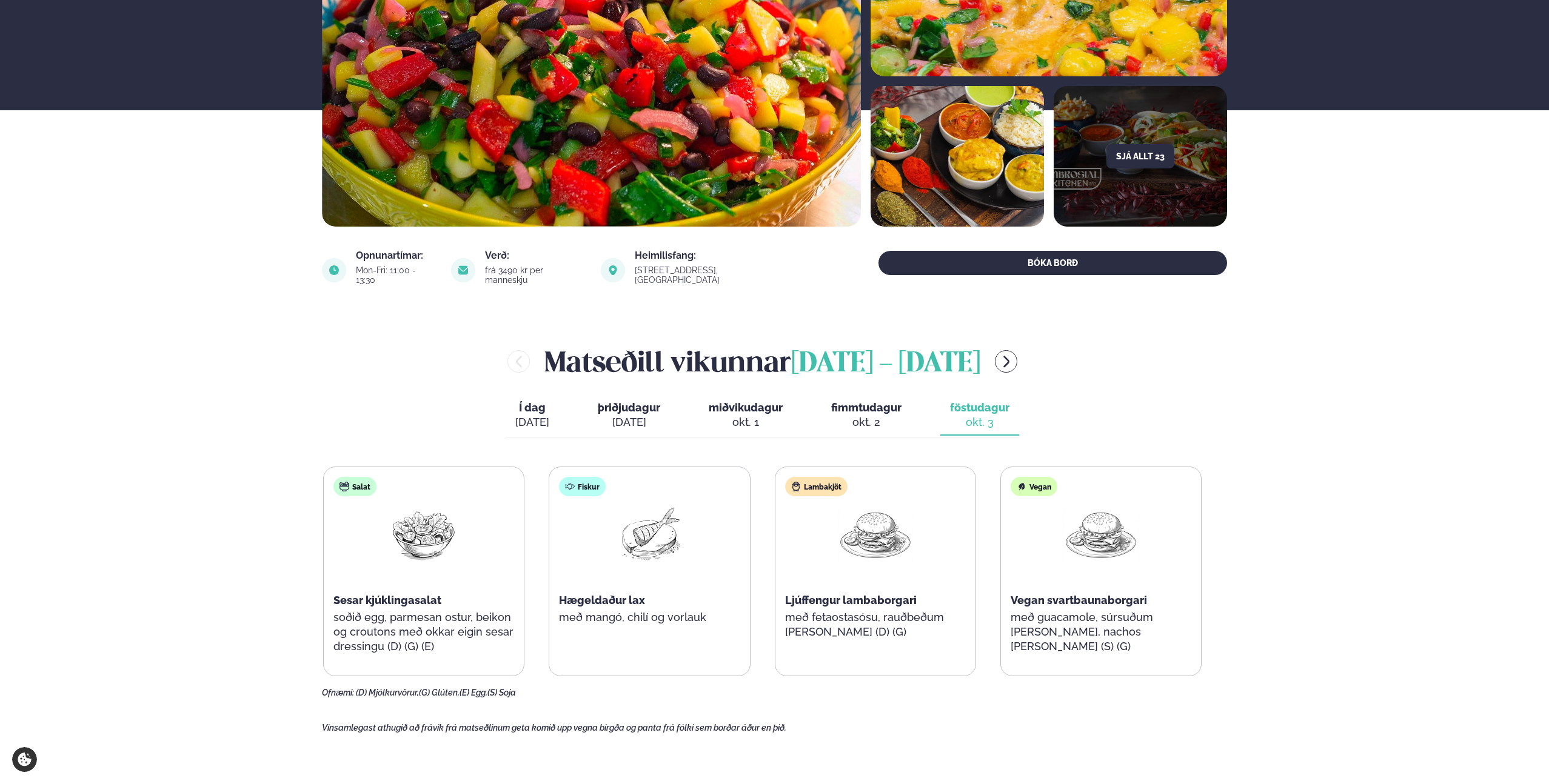
click at [827, 395] on button "fimmtudagur fim. [DATE]" at bounding box center [866, 415] width 90 height 40
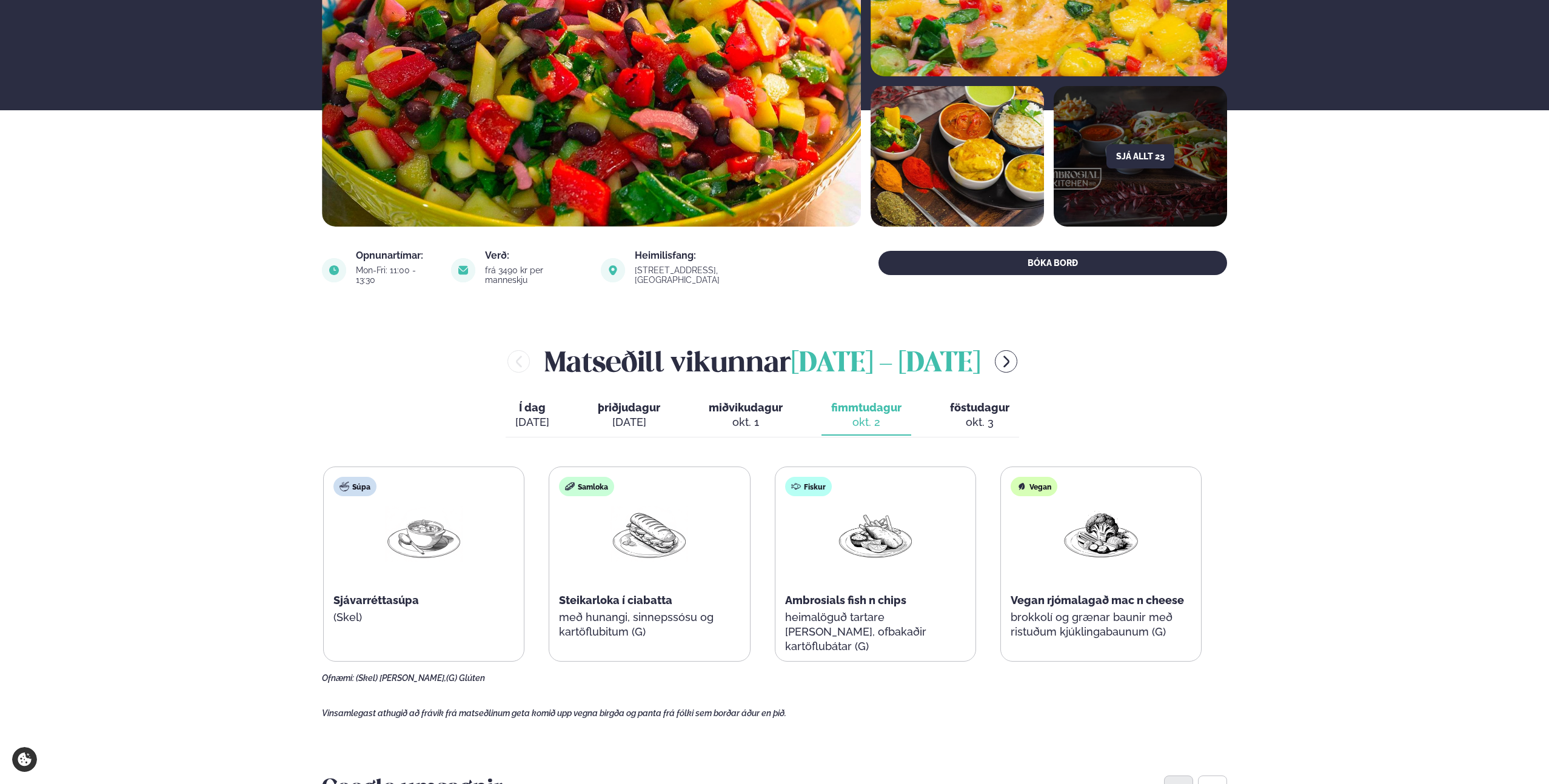
click at [973, 406] on button "föstudagur fös. [DATE]" at bounding box center [979, 415] width 79 height 40
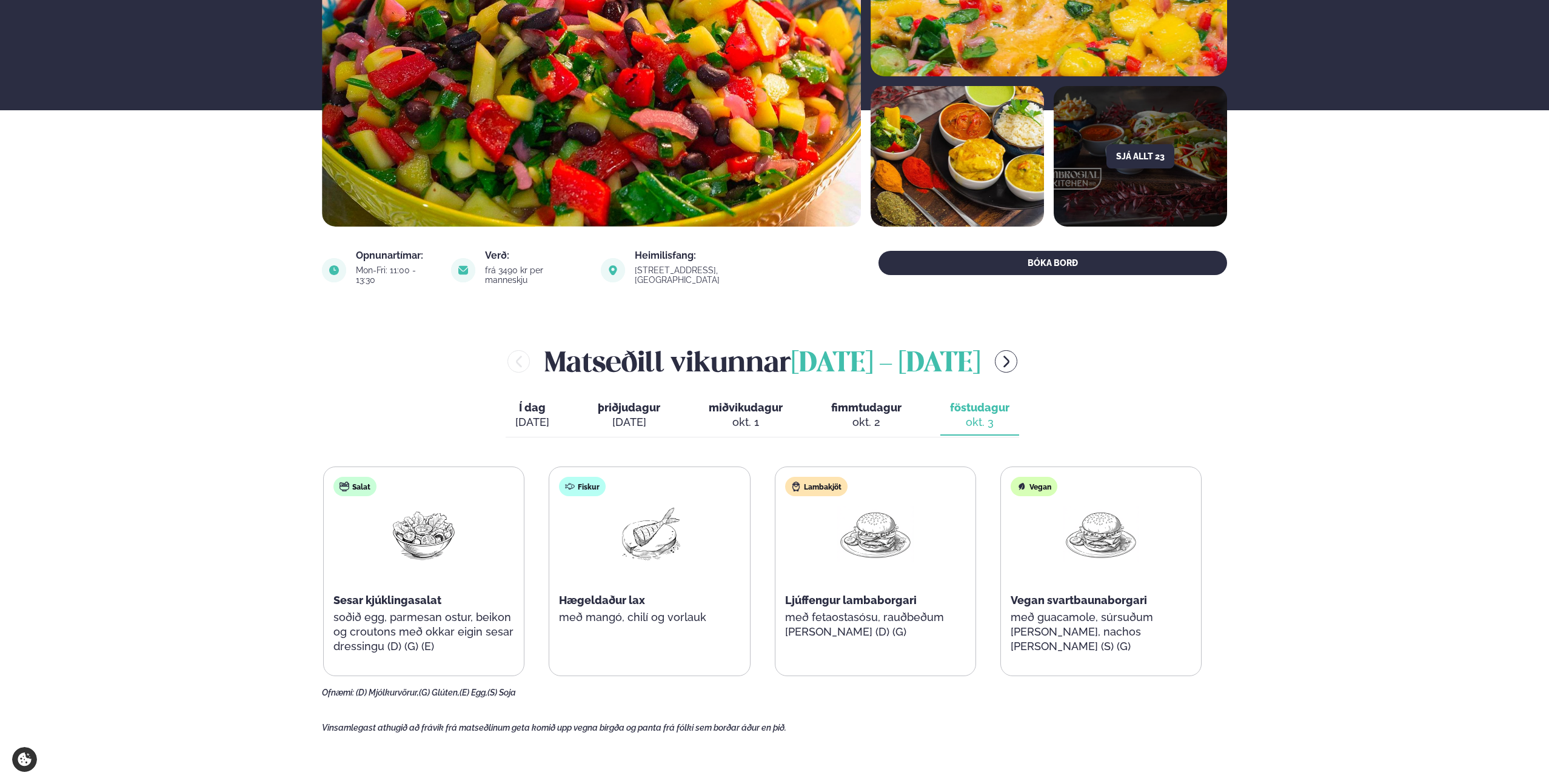
click at [828, 564] on div "Salat Sesar kjúklingasalat soðið egg, parmesan ostur, beikon og croutons með ok…" at bounding box center [763, 571] width 879 height 209
click at [1014, 356] on icon "menu-btn-right" at bounding box center [1006, 361] width 15 height 15
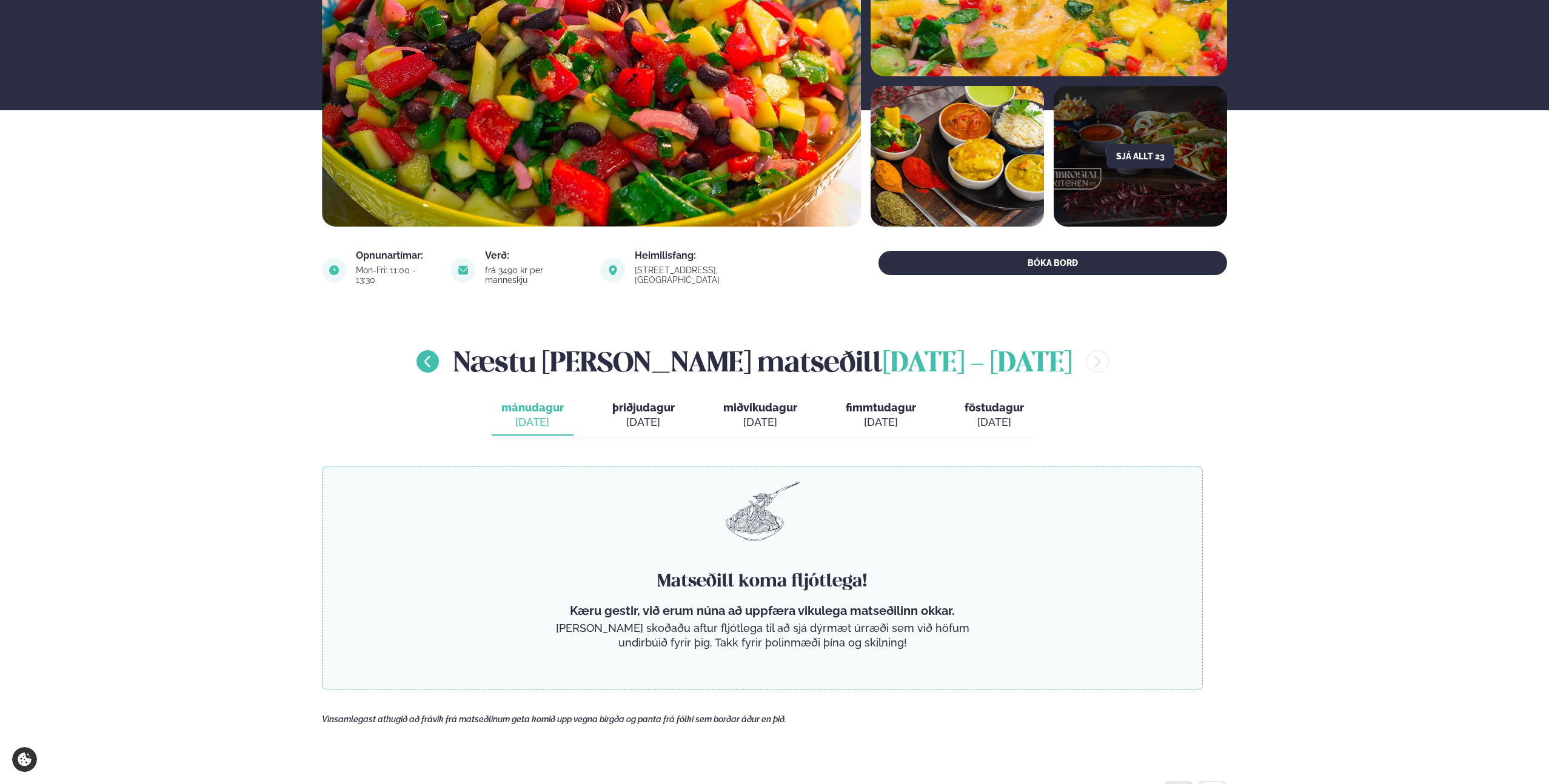
click at [439, 351] on button "menu-btn-left" at bounding box center [428, 361] width 22 height 22
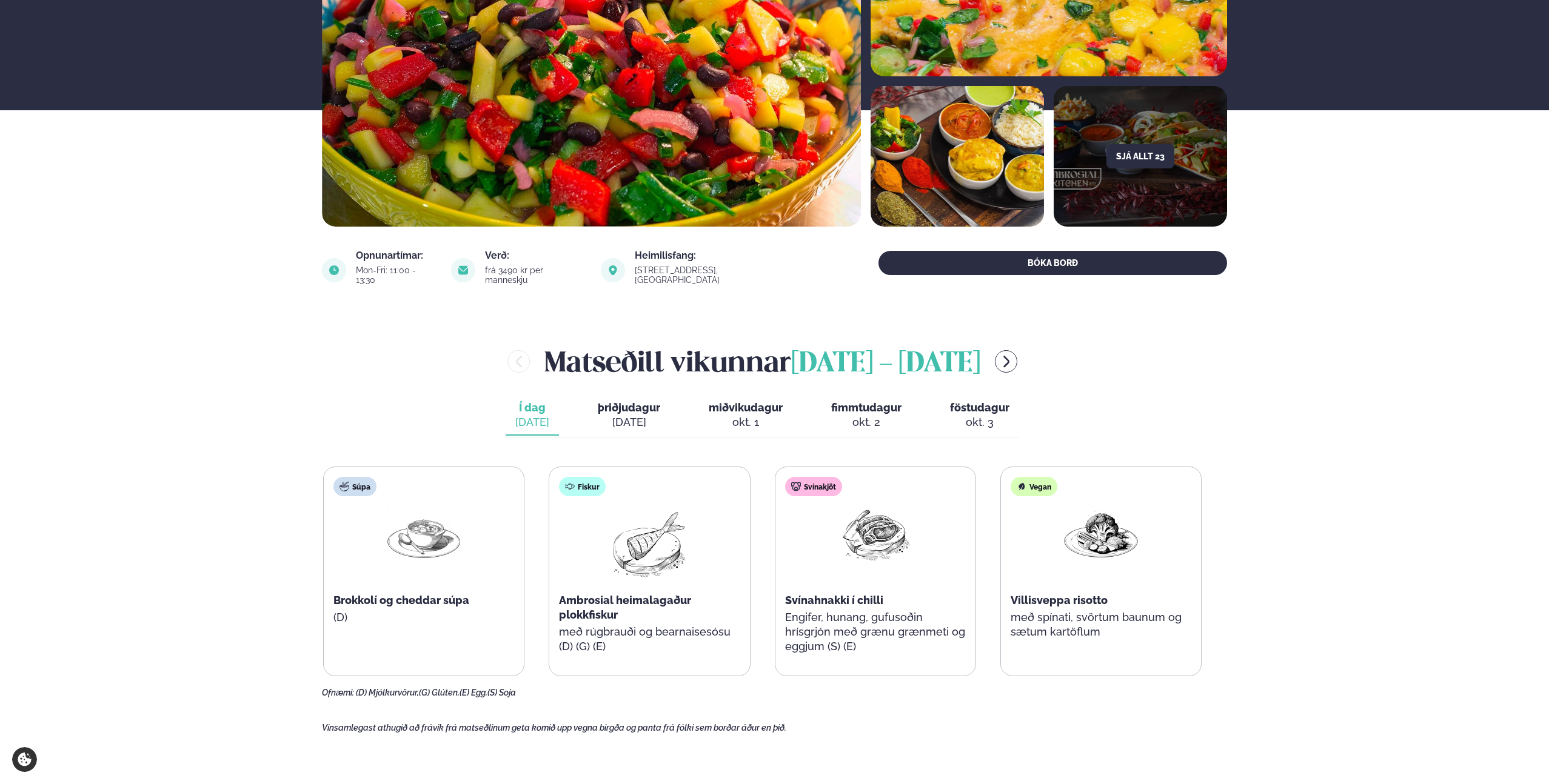
click at [545, 346] on h2 "[PERSON_NAME] [DATE] - [DATE]" at bounding box center [762, 361] width 435 height 39
click at [545, 281] on section "Opnunartímar: Mon-Fri: 11:00 - 13:30 Verð: frá 3490 kr per manneskju Heimilisfa…" at bounding box center [774, 271] width 905 height 68
click at [551, 256] on div "Verð:" at bounding box center [536, 256] width 101 height 10
click at [550, 266] on div "Verð: frá 3490 kr per manneskju" at bounding box center [518, 271] width 135 height 39
click at [549, 267] on div "frá 3490 kr per manneskju" at bounding box center [536, 276] width 101 height 19
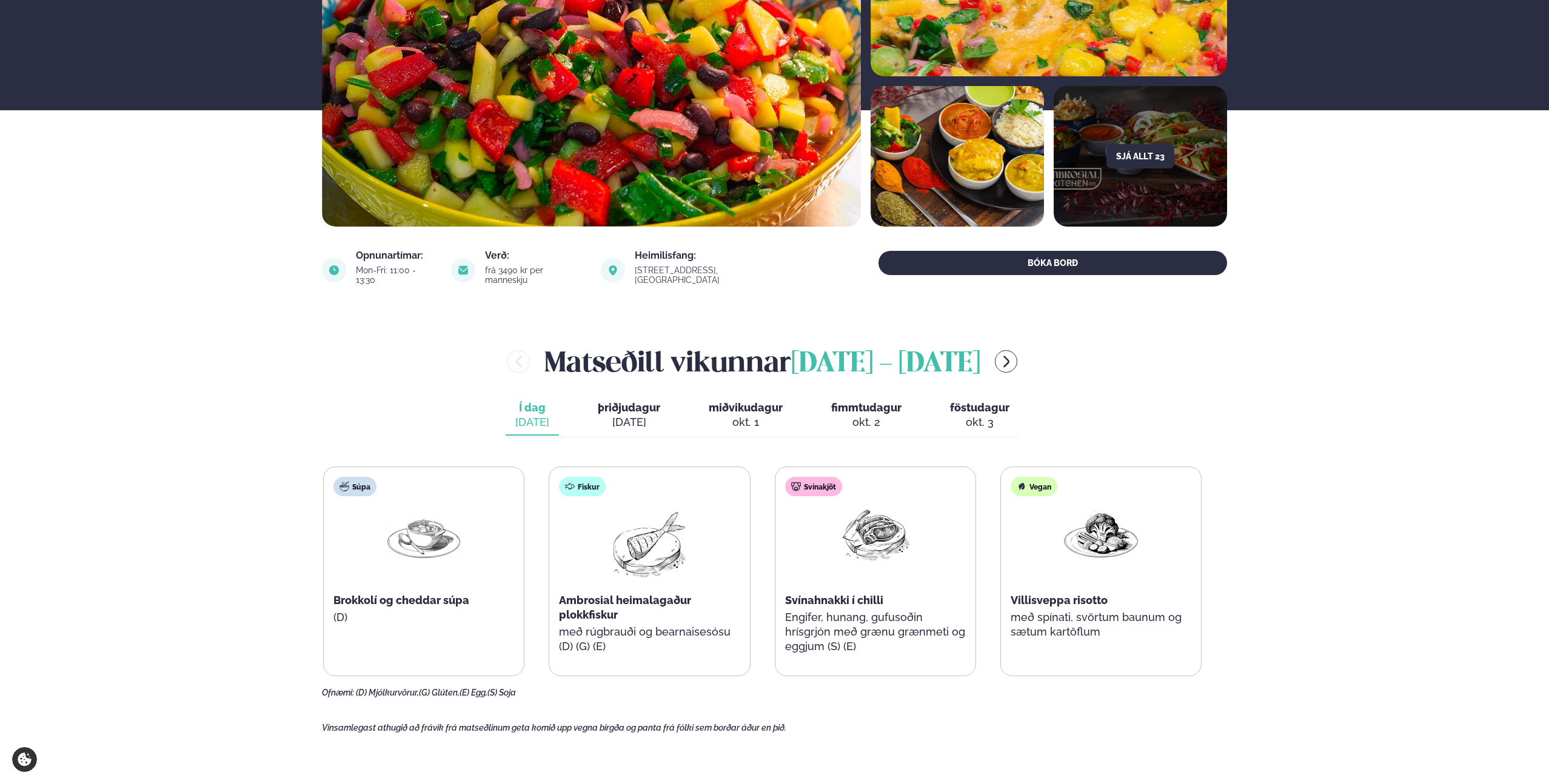
click at [551, 264] on div "Verð: frá 3490 kr per manneskju" at bounding box center [518, 271] width 135 height 39
